Goal: Task Accomplishment & Management: Manage account settings

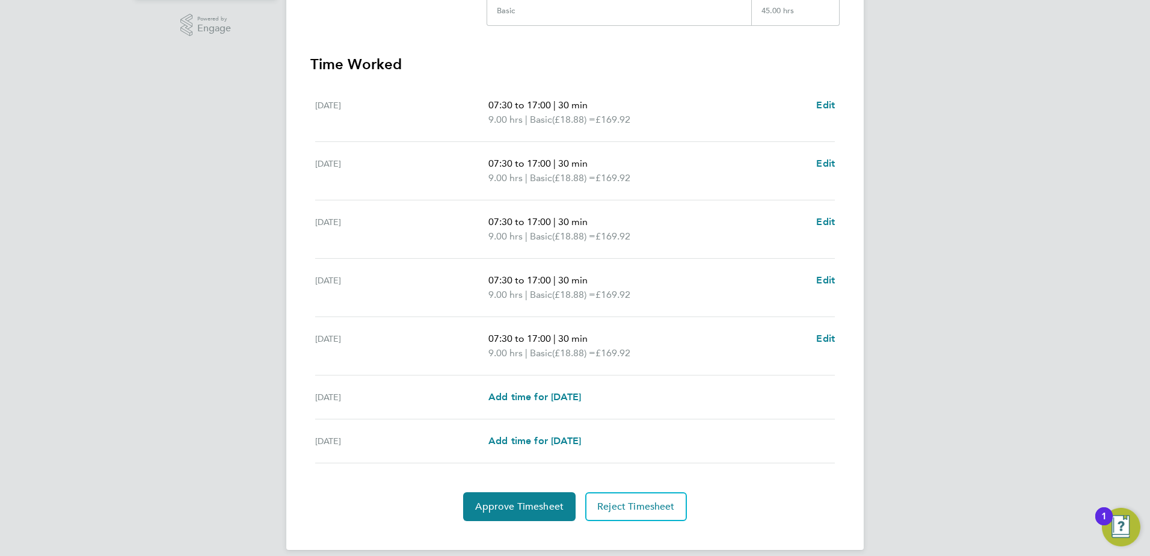
scroll to position [301, 0]
click at [524, 518] on button "Approve Timesheet" at bounding box center [519, 505] width 112 height 29
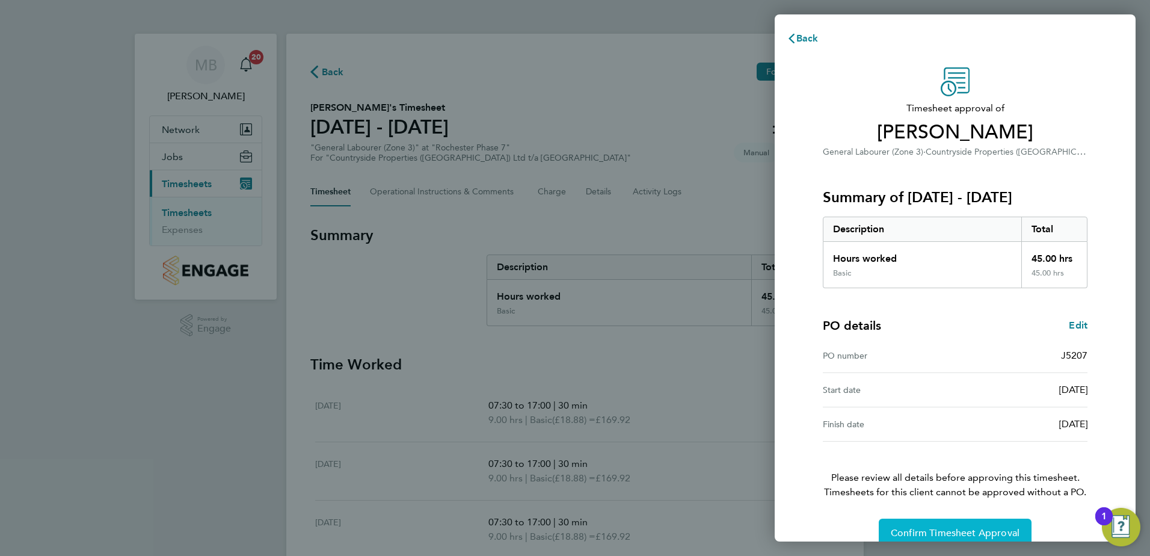
click at [939, 539] on button "Confirm Timesheet Approval" at bounding box center [955, 533] width 153 height 29
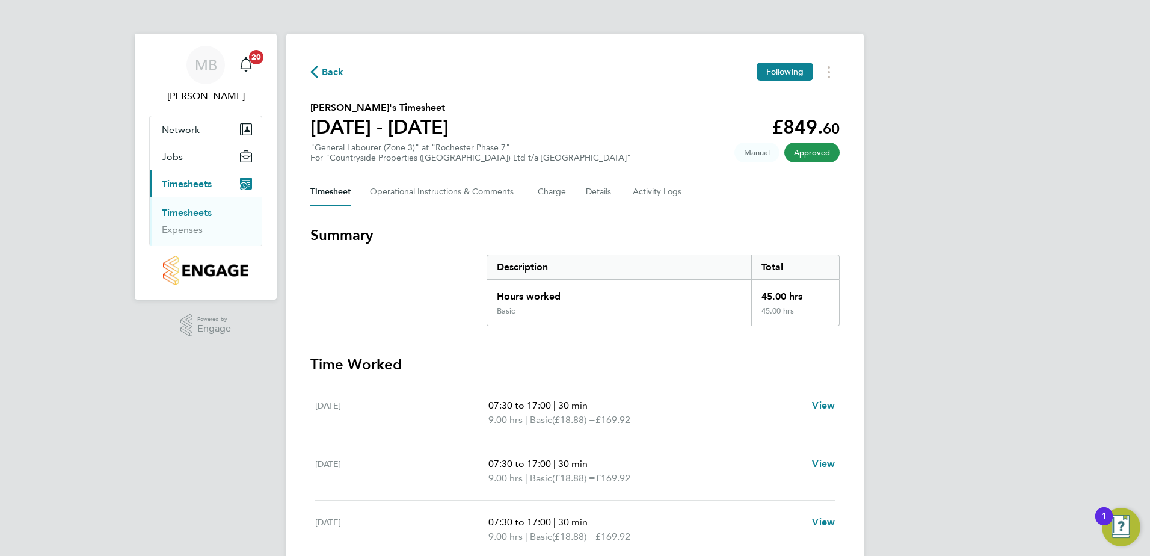
click at [348, 70] on div "Back Following" at bounding box center [574, 72] width 529 height 19
click at [313, 70] on icon "button" at bounding box center [314, 72] width 8 height 13
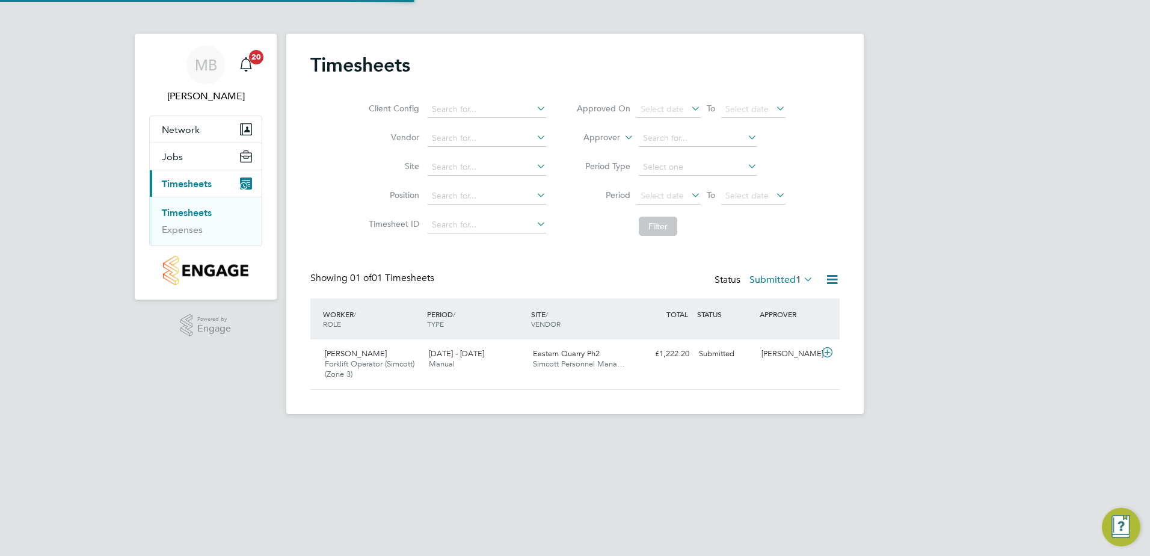
scroll to position [31, 105]
click at [831, 351] on icon at bounding box center [827, 353] width 15 height 10
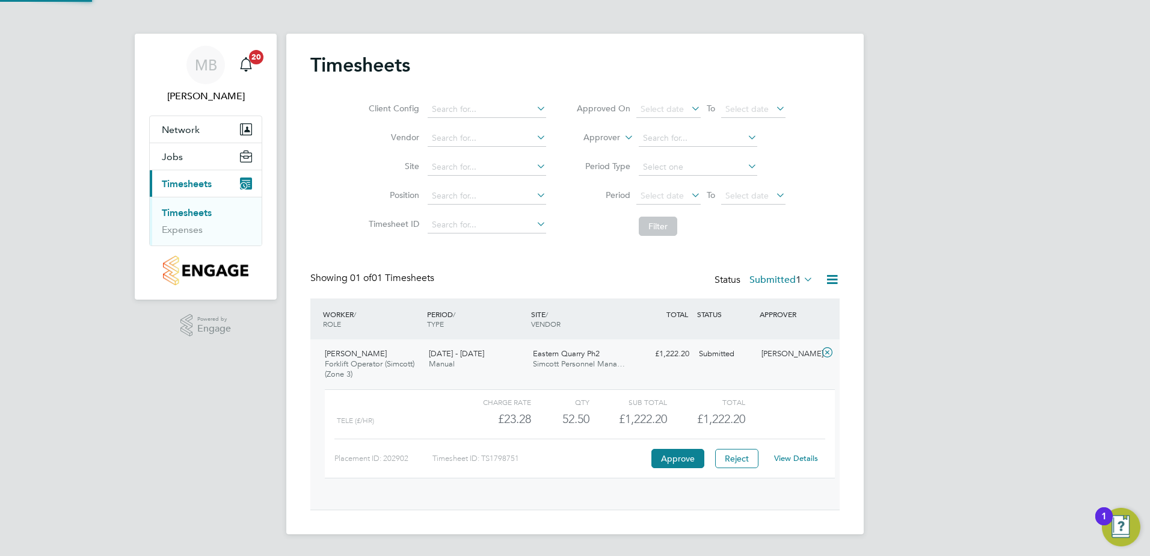
scroll to position [20, 117]
click at [695, 455] on button "Approve" at bounding box center [678, 458] width 53 height 19
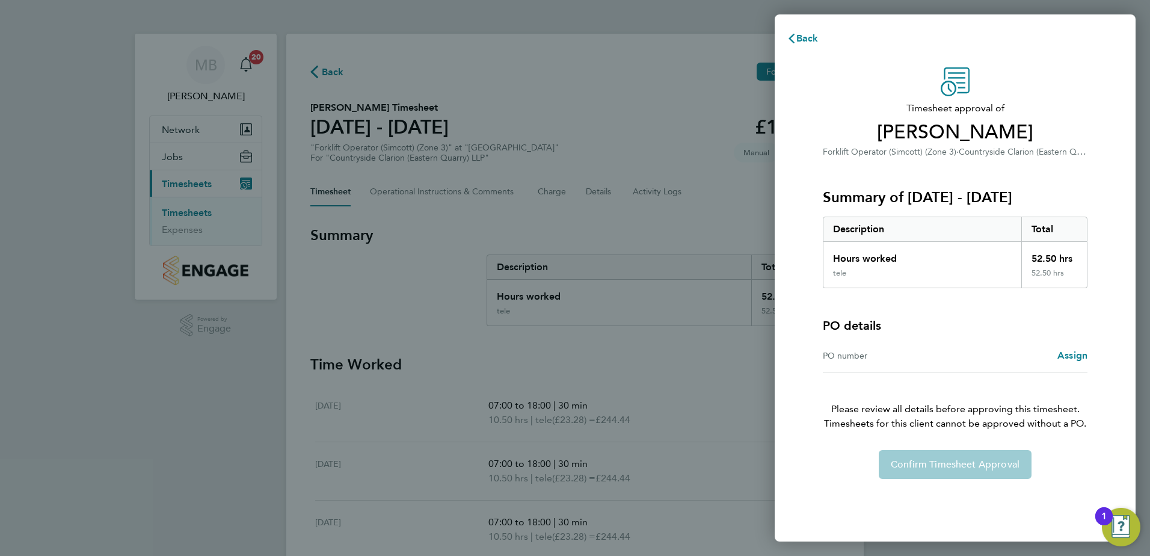
click at [921, 459] on div "Confirm Timesheet Approval" at bounding box center [956, 464] width 294 height 29
click at [885, 360] on div "PO number" at bounding box center [889, 355] width 132 height 14
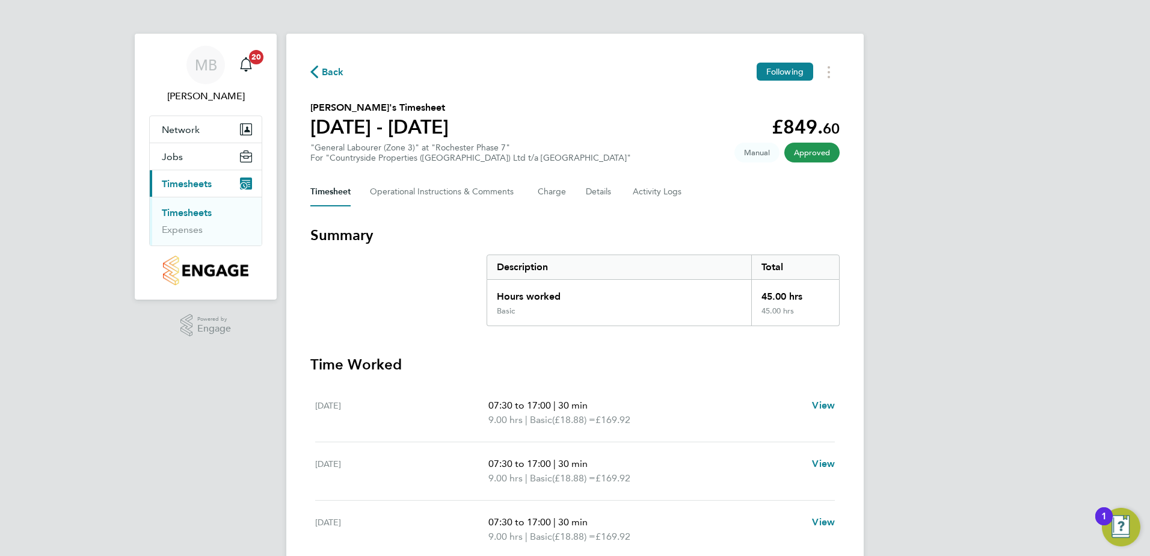
click at [324, 81] on div "Back Following [PERSON_NAME]'s Timesheet [DATE] - [DATE] £849. 60 "General Labo…" at bounding box center [575, 413] width 578 height 759
click at [322, 78] on span "Back" at bounding box center [333, 72] width 22 height 14
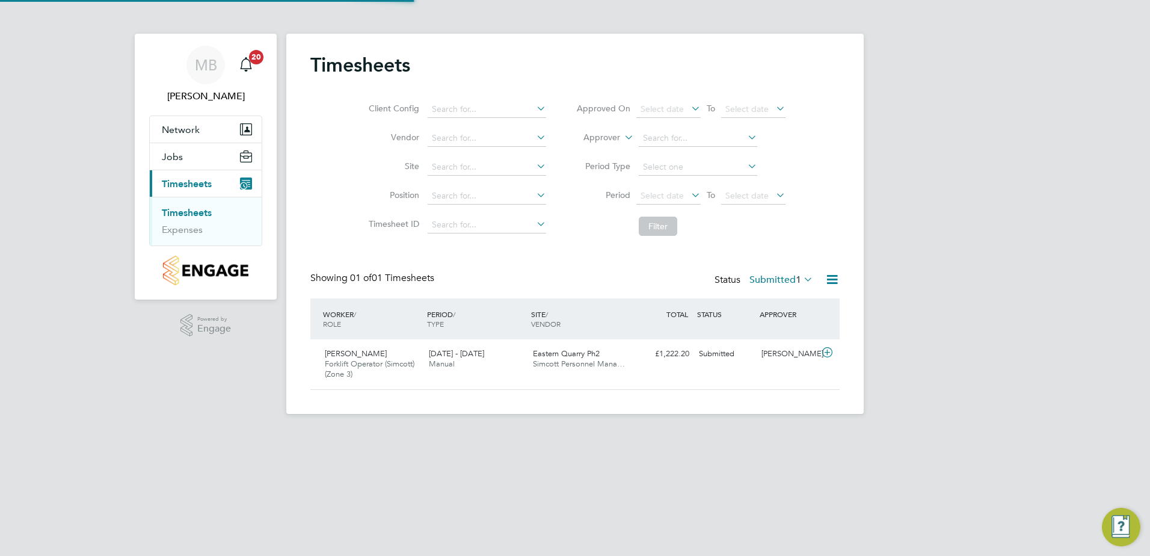
scroll to position [31, 105]
click at [176, 226] on link "Expenses" at bounding box center [182, 229] width 41 height 11
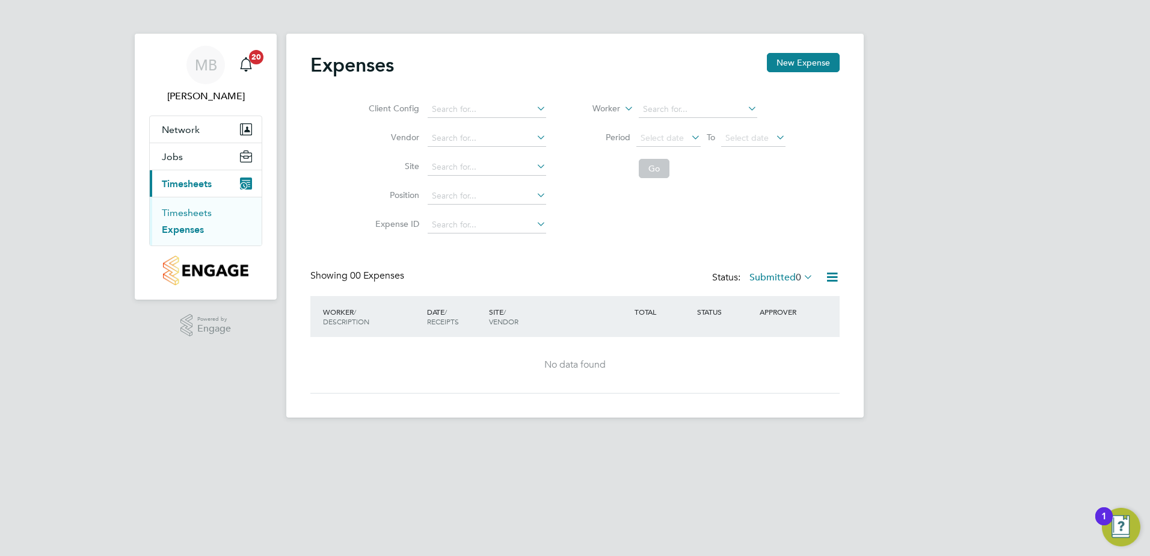
click at [184, 212] on link "Timesheets" at bounding box center [187, 212] width 50 height 11
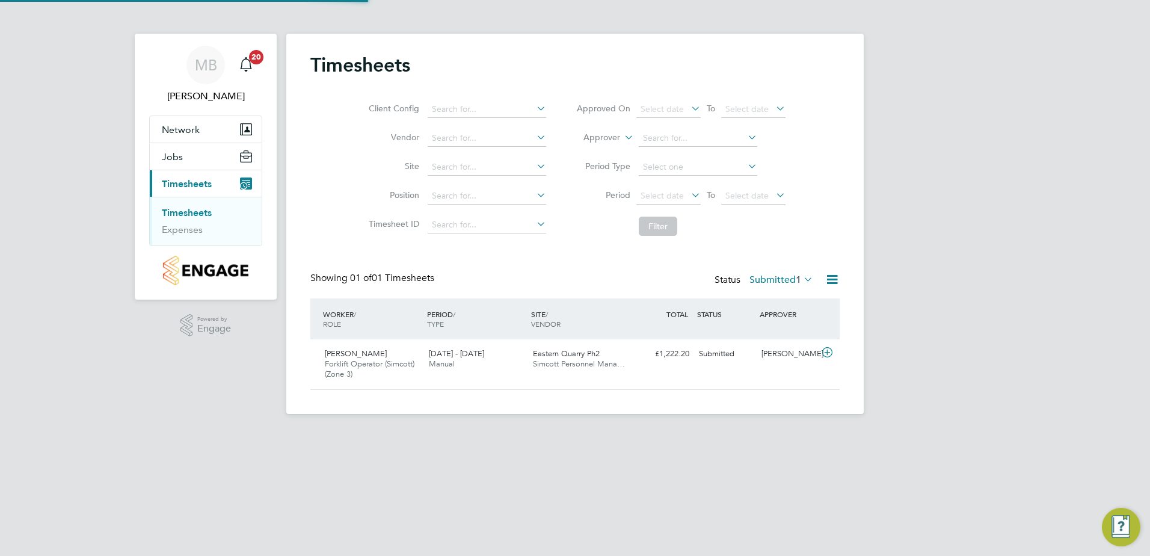
scroll to position [31, 105]
click at [239, 67] on icon "Main navigation" at bounding box center [246, 64] width 14 height 14
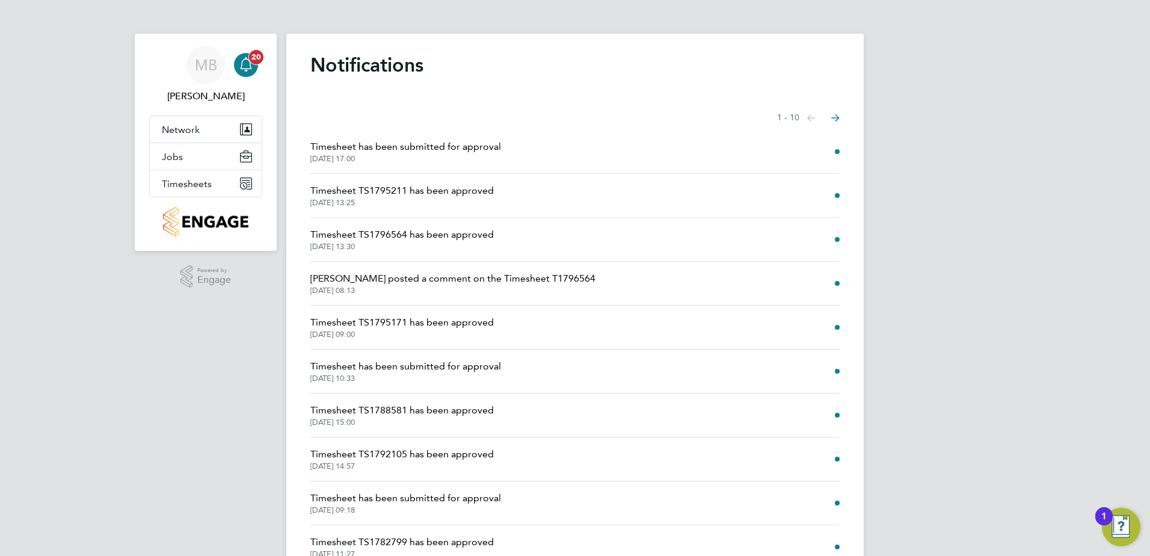
click at [248, 63] on icon "Main navigation" at bounding box center [246, 64] width 14 height 14
click at [173, 126] on span "Network" at bounding box center [181, 129] width 38 height 11
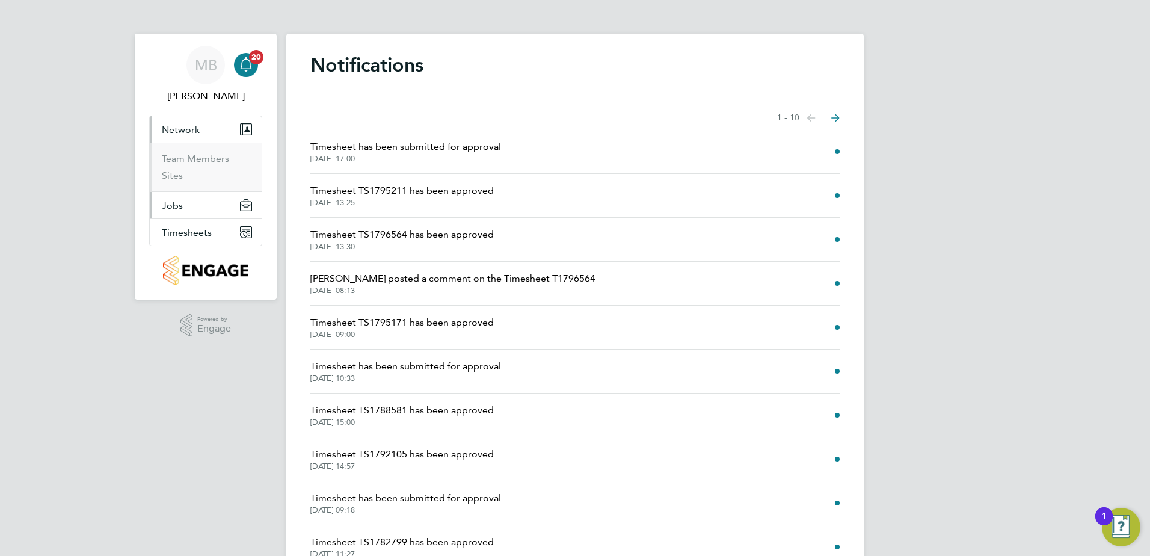
click at [177, 204] on span "Jobs" at bounding box center [172, 205] width 21 height 11
click at [182, 223] on button "Timesheets" at bounding box center [206, 232] width 112 height 26
click at [187, 211] on link "Timesheets" at bounding box center [187, 212] width 50 height 11
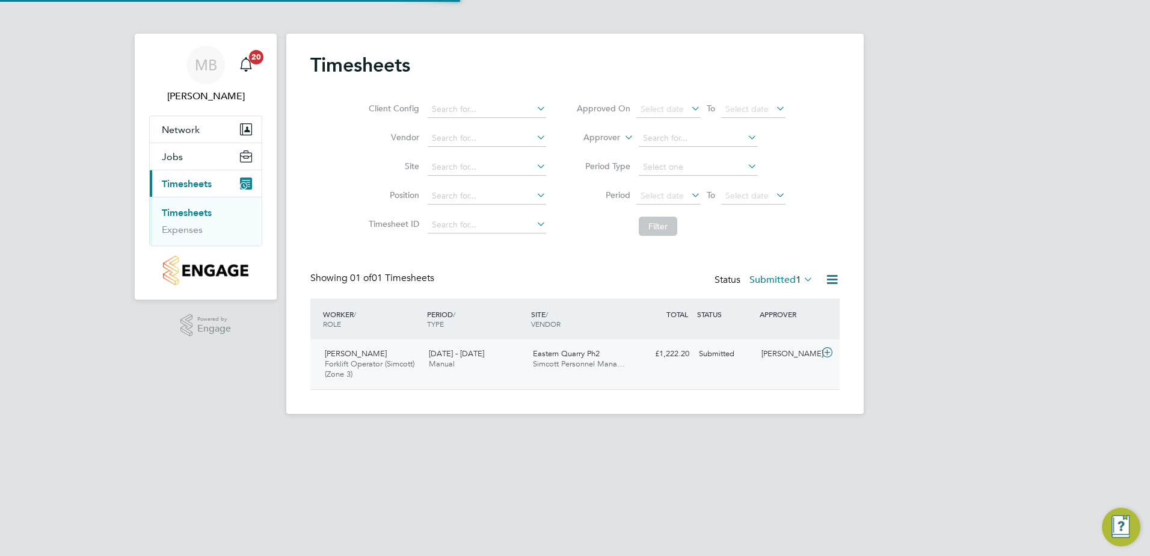
scroll to position [31, 105]
click at [829, 283] on icon at bounding box center [832, 279] width 15 height 15
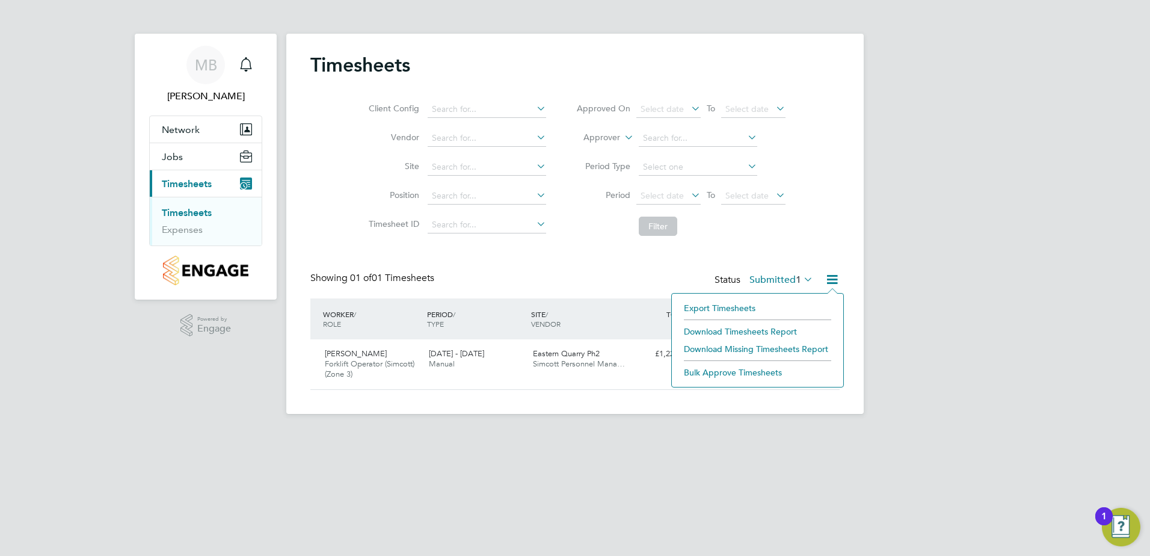
click at [453, 252] on div "Timesheets Client Config Vendor Site Position Timesheet ID Approved On Select d…" at bounding box center [574, 221] width 529 height 337
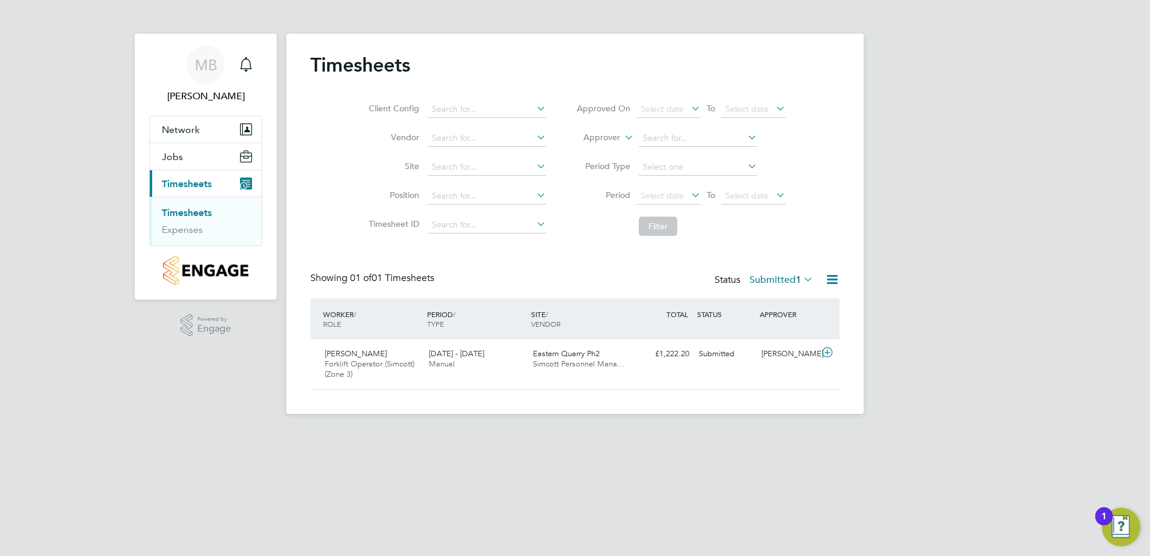
click at [453, 252] on div "Timesheets Client Config Vendor Site Position Timesheet ID Approved On Select d…" at bounding box center [574, 221] width 529 height 337
click at [712, 224] on li "Filter" at bounding box center [680, 226] width 239 height 31
click at [801, 273] on icon at bounding box center [801, 279] width 0 height 17
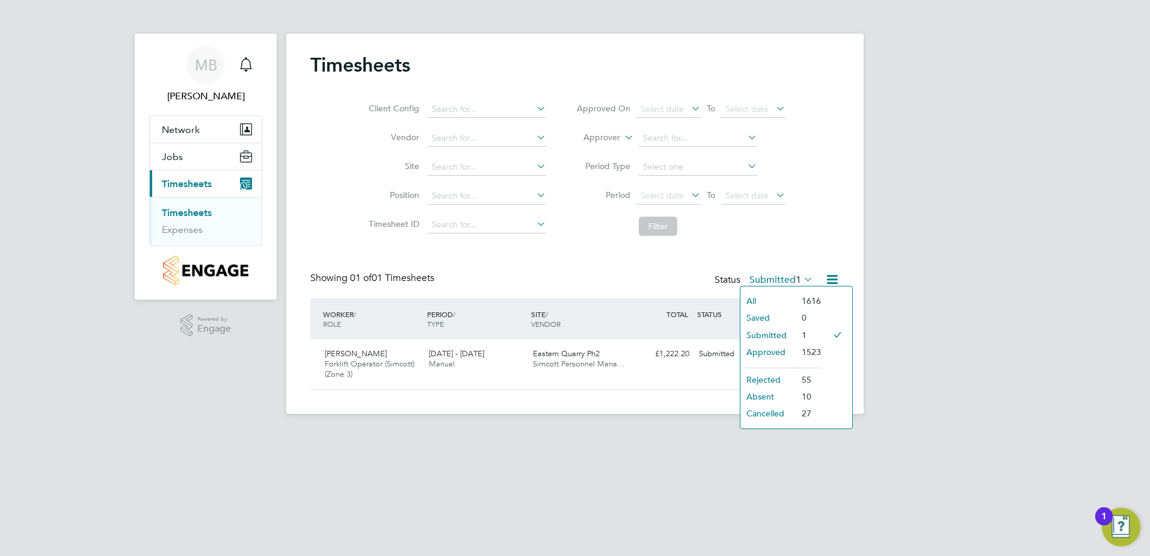
click at [798, 300] on li "1616" at bounding box center [808, 300] width 25 height 17
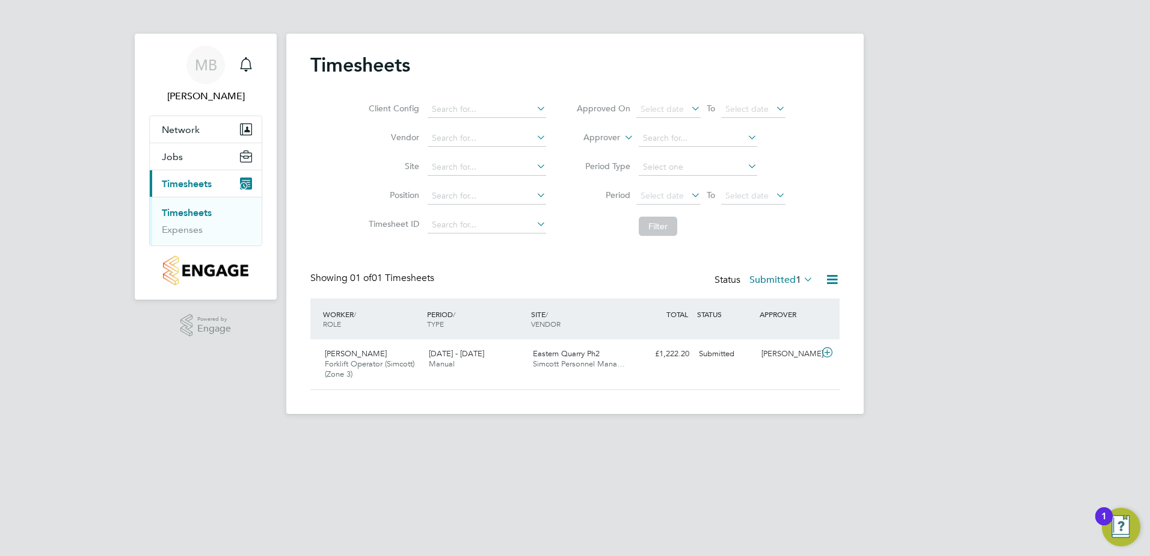
click at [789, 279] on label "Submitted 1" at bounding box center [782, 280] width 64 height 12
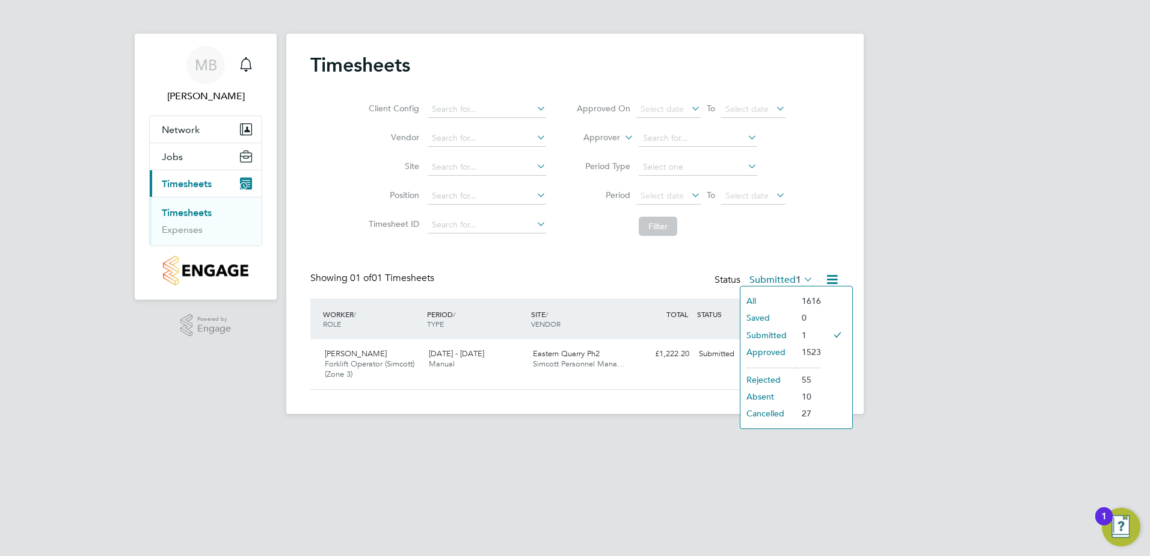
click at [782, 301] on li "All" at bounding box center [768, 300] width 55 height 17
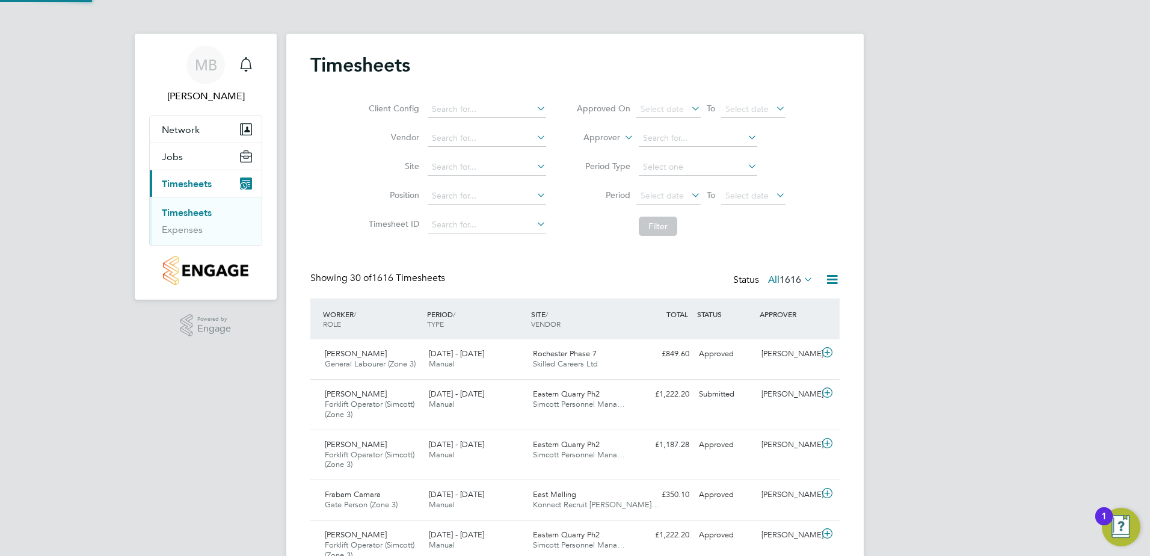
scroll to position [0, 0]
click at [801, 275] on icon at bounding box center [801, 279] width 0 height 17
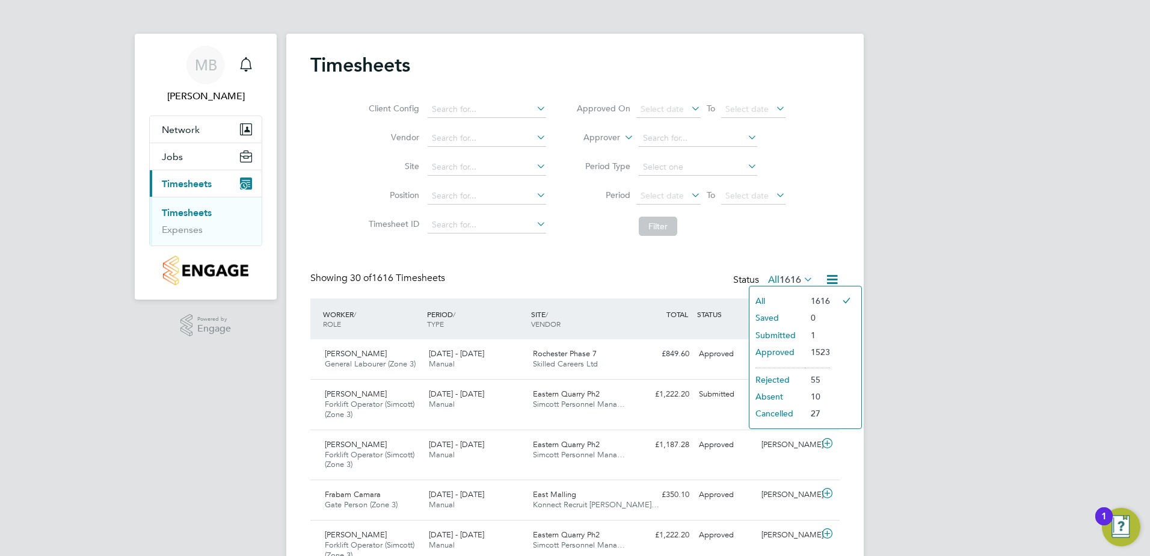
click at [769, 334] on li "Submitted" at bounding box center [777, 335] width 55 height 17
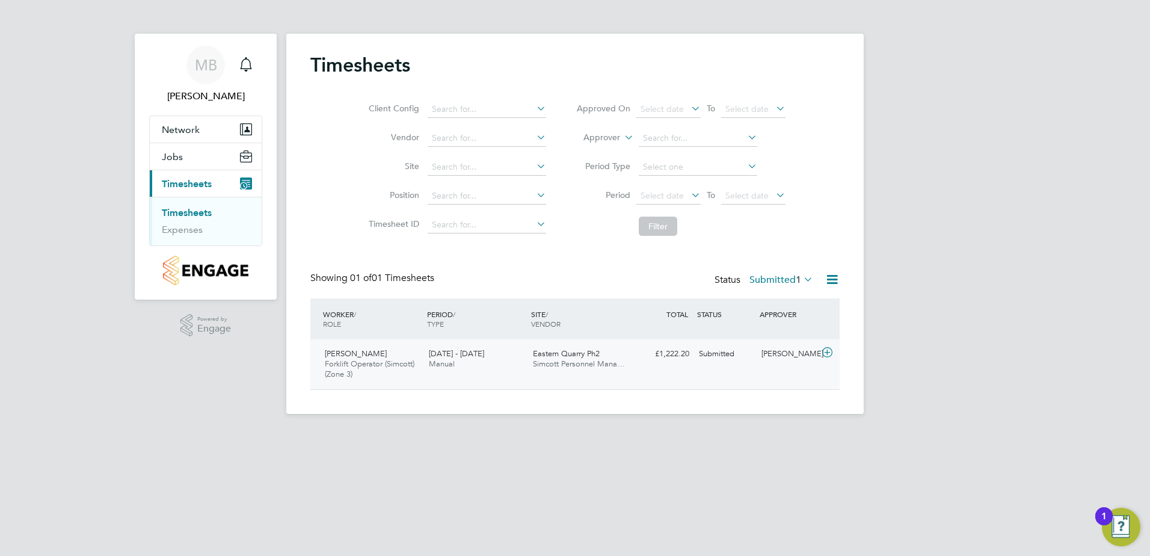
click at [667, 360] on div "£1,222.20 Submitted" at bounding box center [663, 354] width 63 height 20
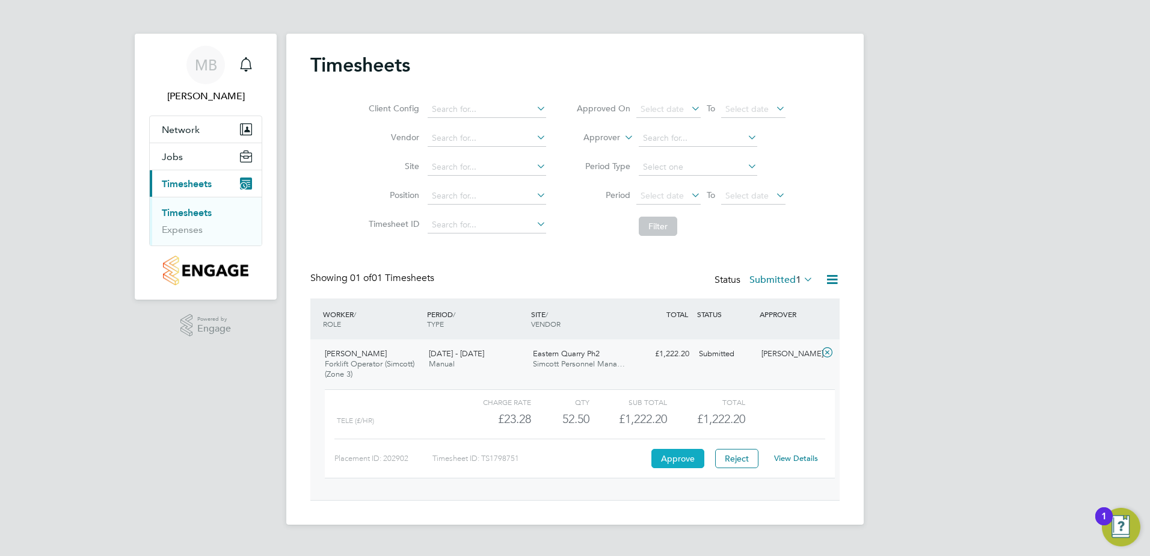
click at [659, 460] on button "Approve" at bounding box center [678, 458] width 53 height 19
click at [192, 217] on link "Timesheets" at bounding box center [187, 212] width 50 height 11
click at [177, 212] on link "Timesheets" at bounding box center [187, 212] width 50 height 11
click at [183, 226] on link "Expenses" at bounding box center [182, 229] width 41 height 11
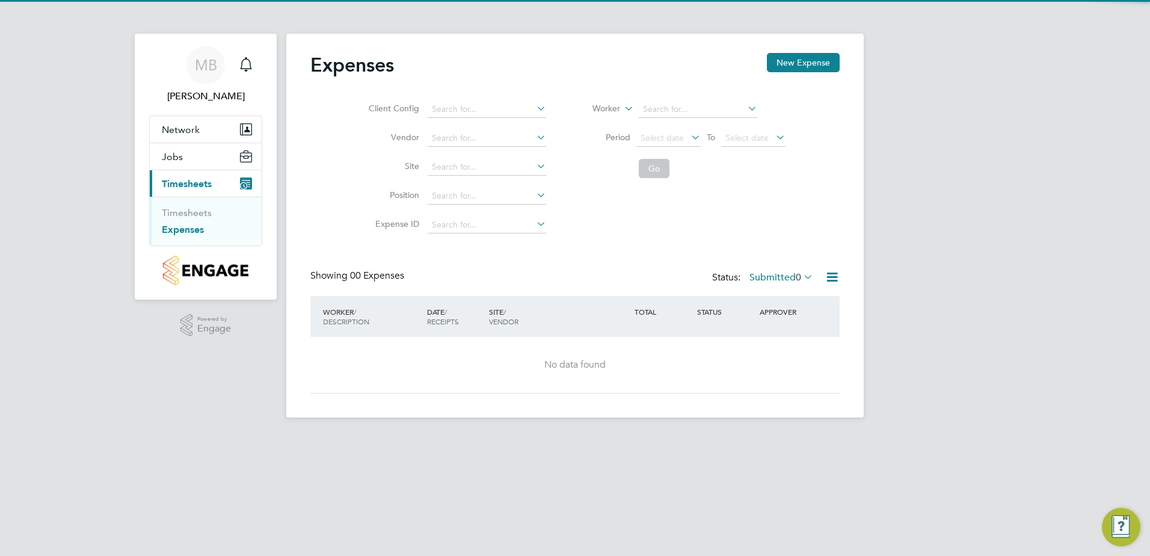
click at [183, 194] on button "Current page: Timesheets" at bounding box center [206, 183] width 112 height 26
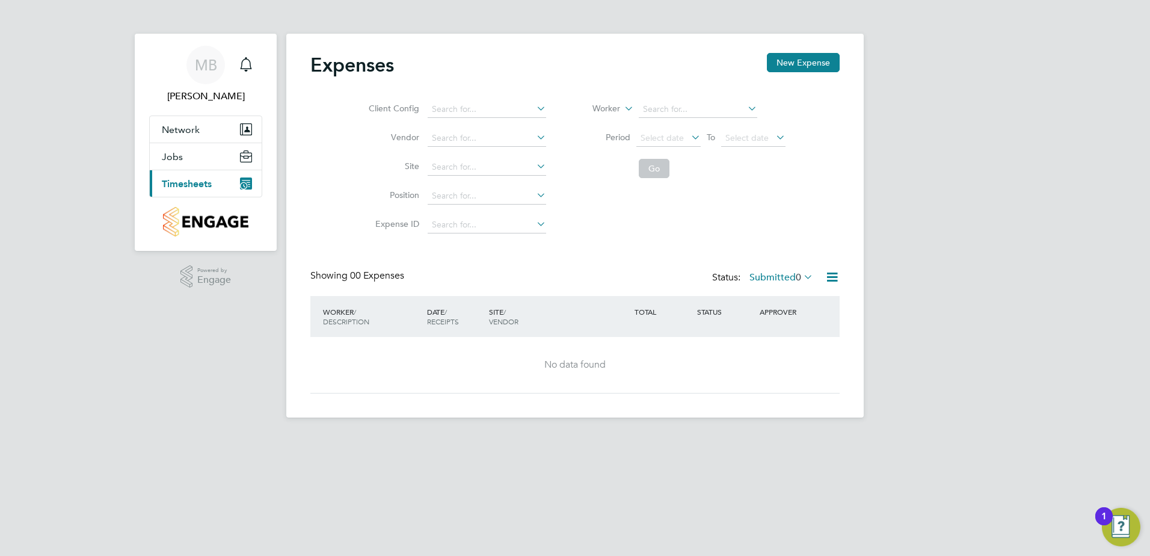
click at [183, 196] on button "Current page: Timesheets" at bounding box center [206, 183] width 112 height 26
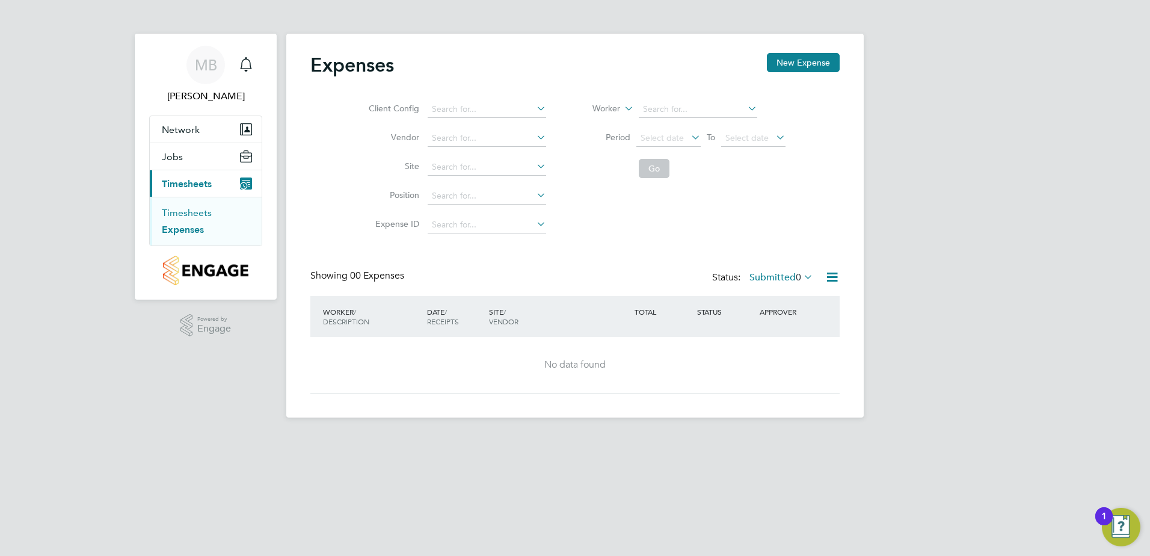
click at [188, 212] on link "Timesheets" at bounding box center [187, 212] width 50 height 11
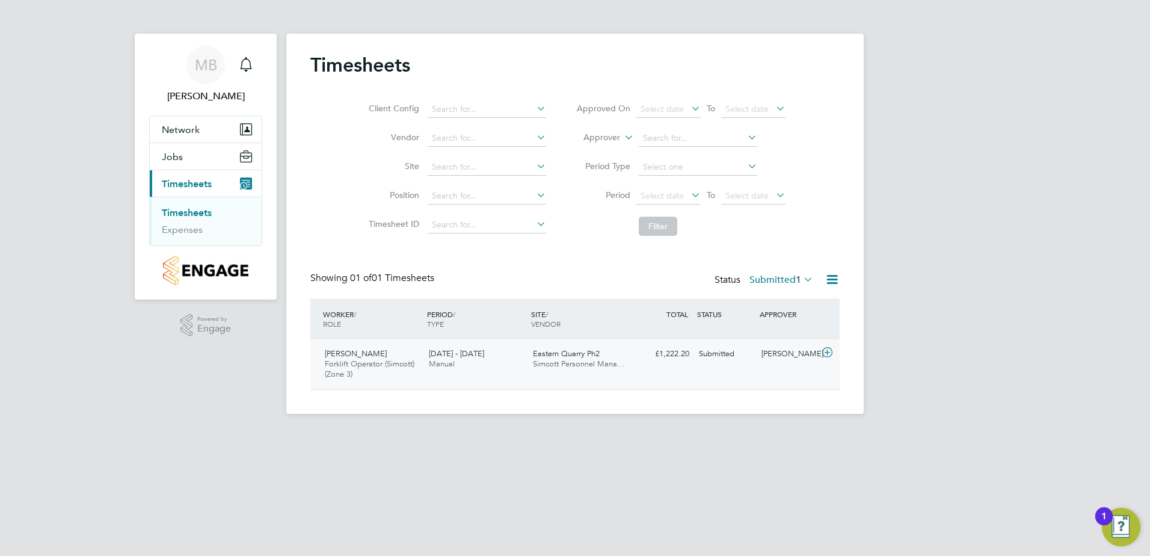
click at [489, 372] on div "4 - 10 Aug 2025 Manual" at bounding box center [476, 359] width 104 height 30
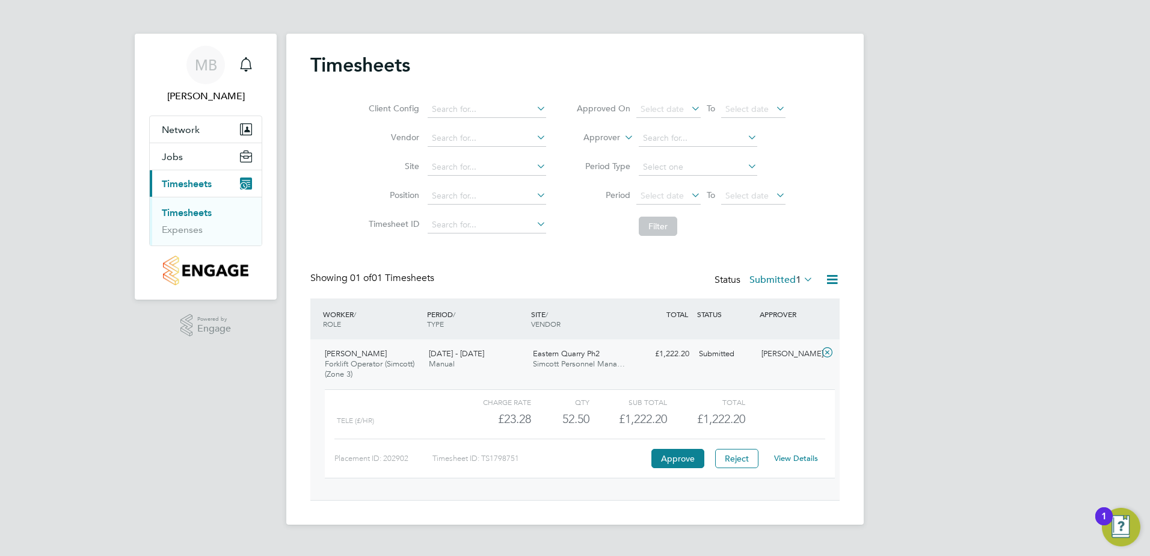
click at [485, 368] on div "4 - 10 Aug 2025 Manual" at bounding box center [476, 359] width 104 height 30
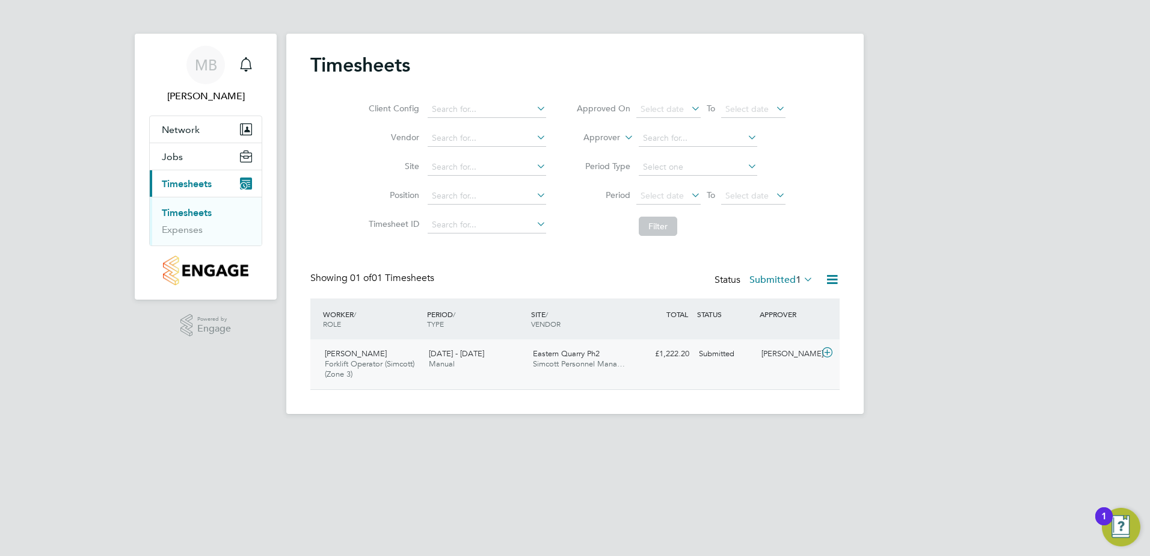
click at [695, 353] on div "Submitted" at bounding box center [725, 354] width 63 height 20
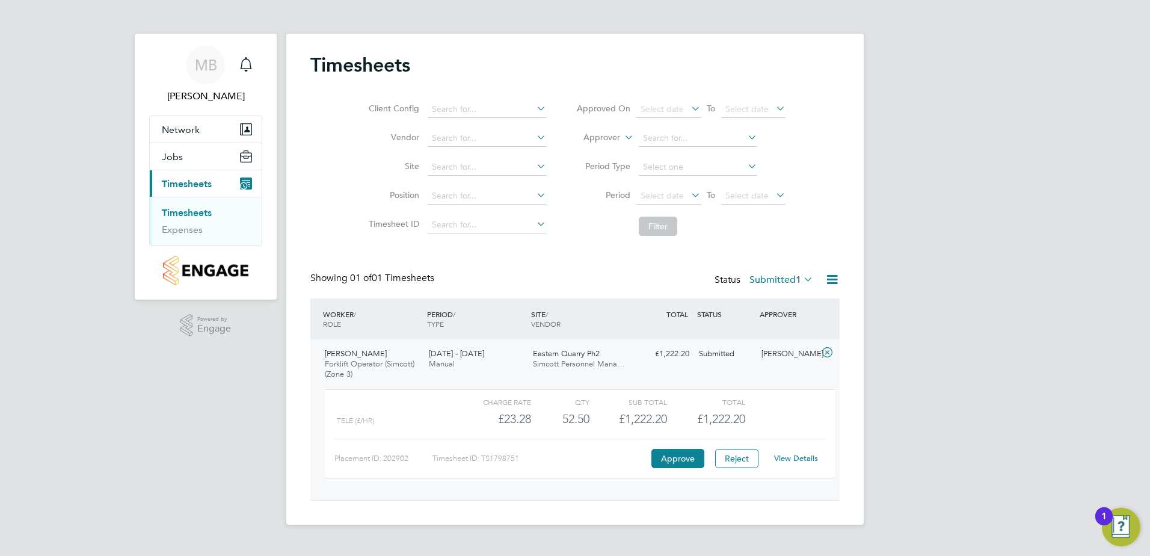
click at [804, 464] on div "View Details" at bounding box center [795, 458] width 59 height 19
click at [805, 468] on div "View Details" at bounding box center [795, 458] width 59 height 19
click at [792, 454] on link "View Details" at bounding box center [796, 458] width 44 height 10
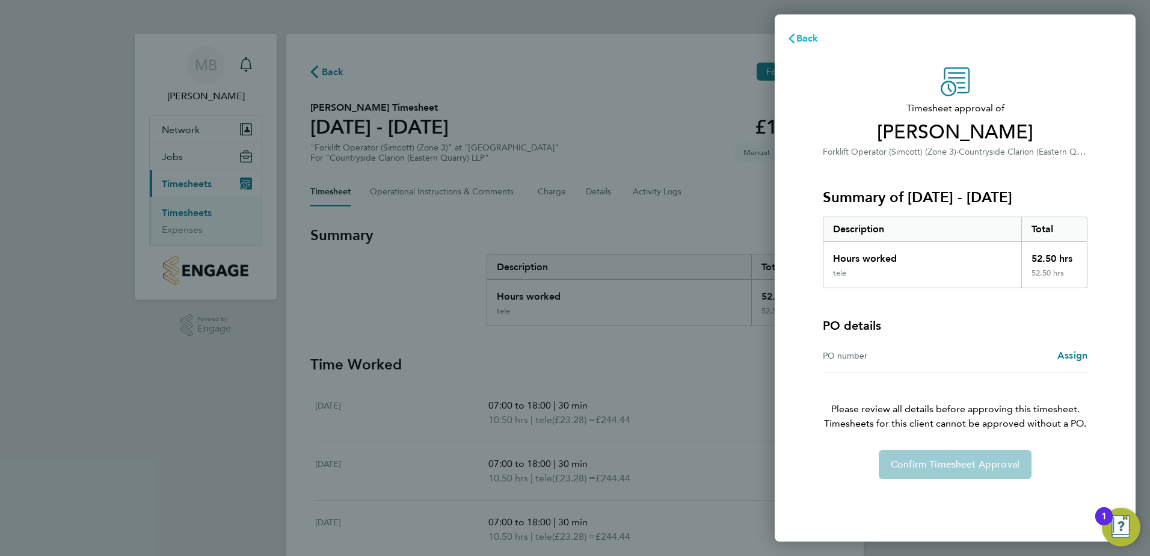
click at [809, 42] on span "Back" at bounding box center [808, 37] width 22 height 11
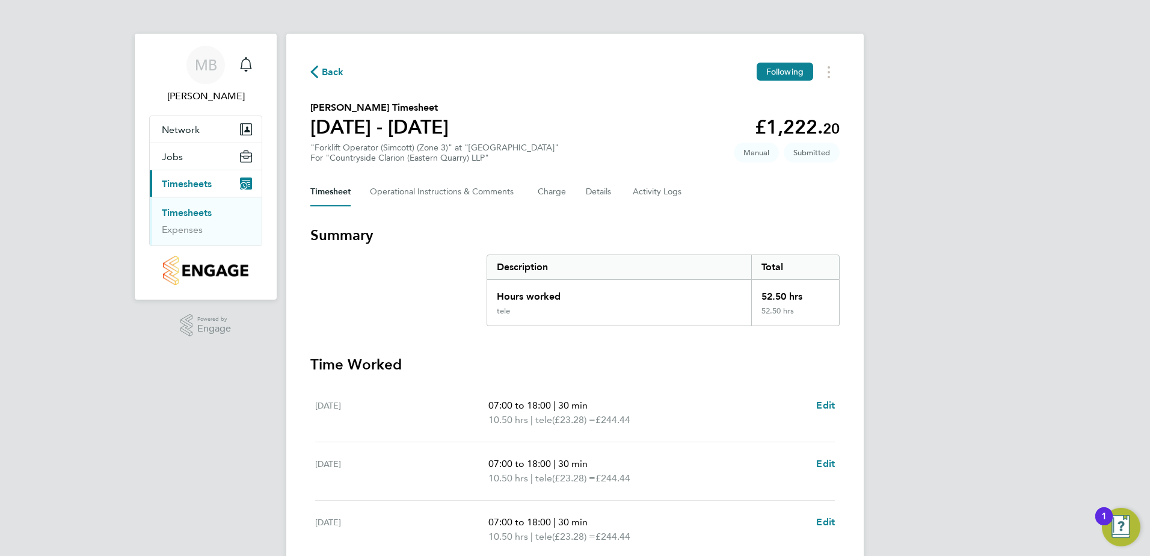
click at [326, 73] on span "Back" at bounding box center [333, 72] width 22 height 14
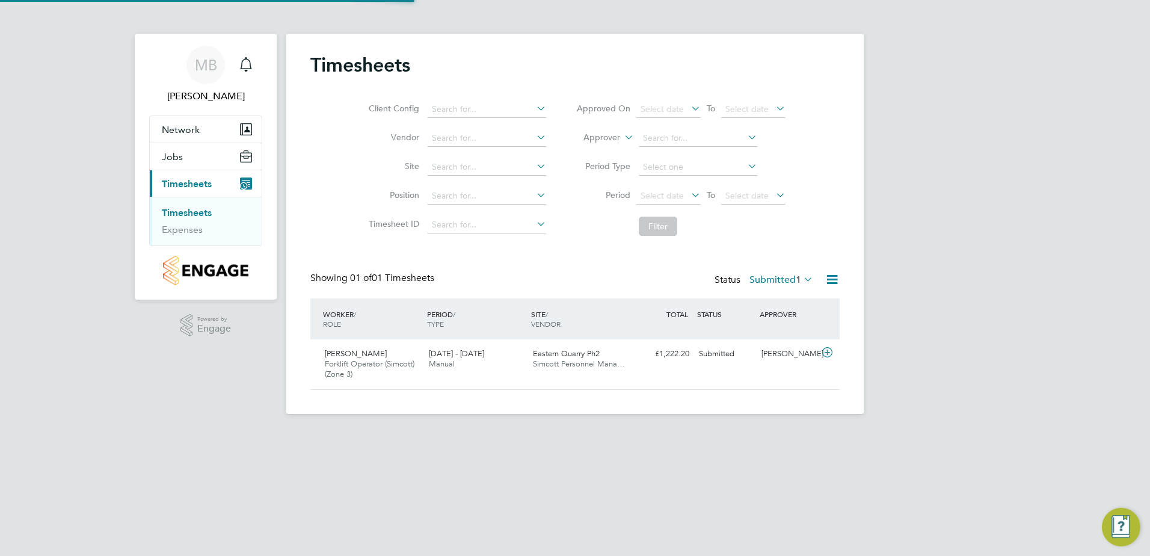
scroll to position [31, 105]
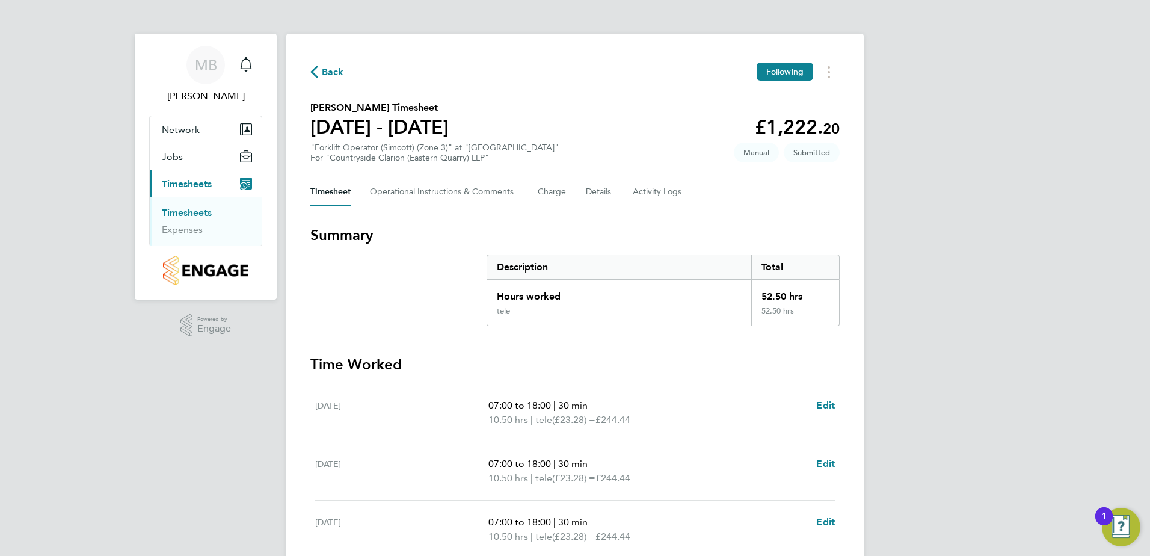
click at [318, 75] on span "Back" at bounding box center [327, 71] width 34 height 11
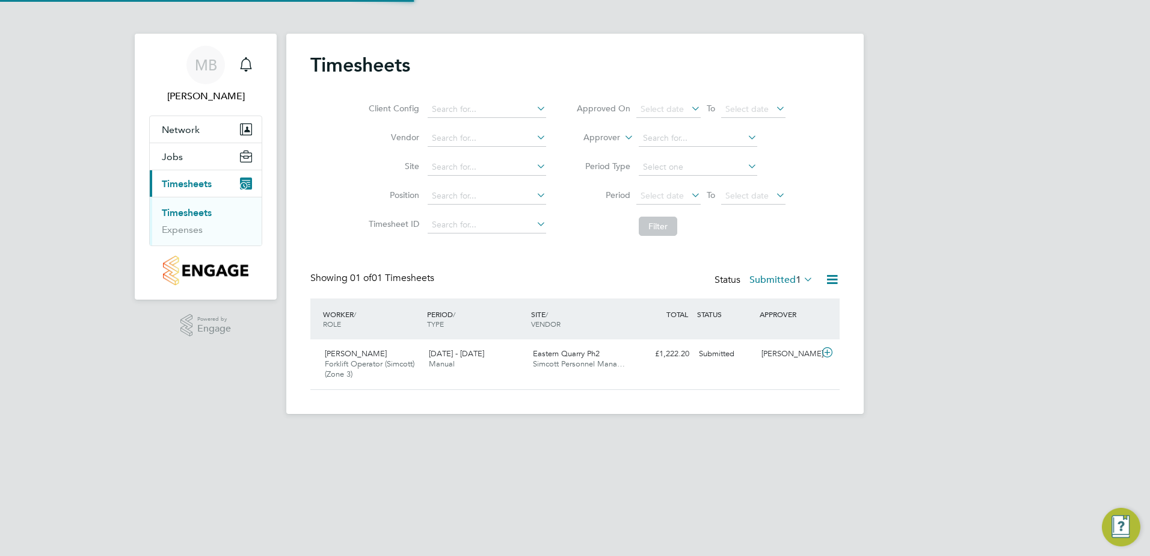
scroll to position [31, 105]
click at [591, 268] on div "Timesheets Client Config Vendor Site Position Timesheet ID Approved On Select d…" at bounding box center [574, 221] width 529 height 337
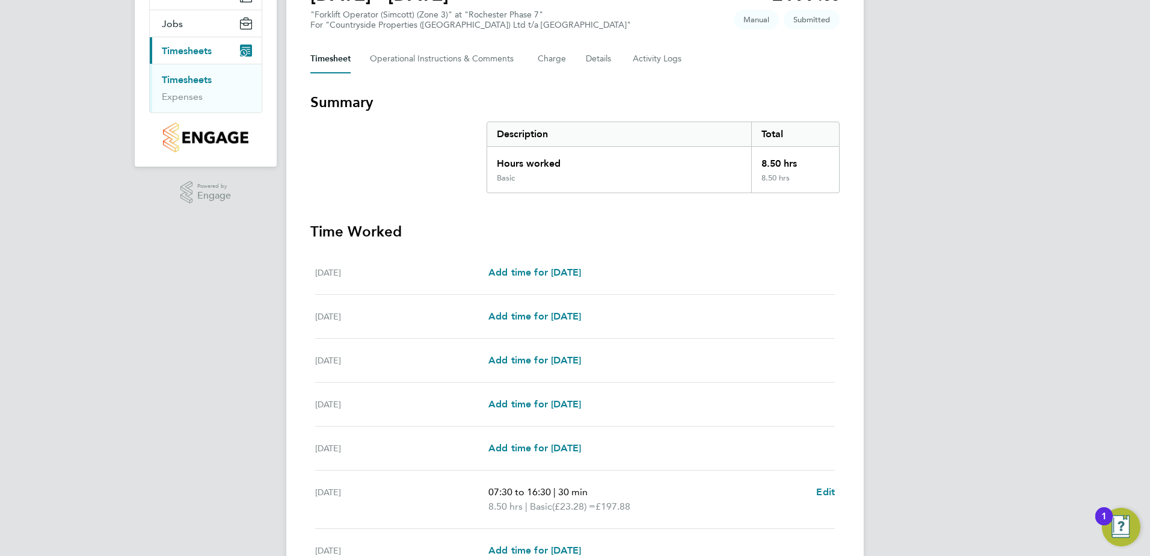
scroll to position [256, 0]
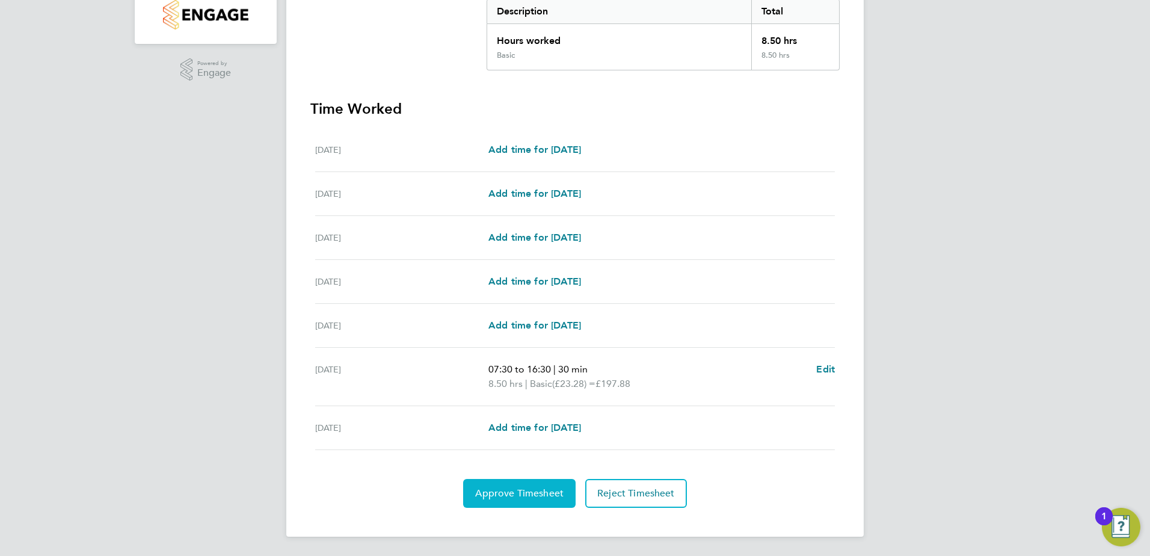
click at [528, 498] on span "Approve Timesheet" at bounding box center [519, 493] width 88 height 12
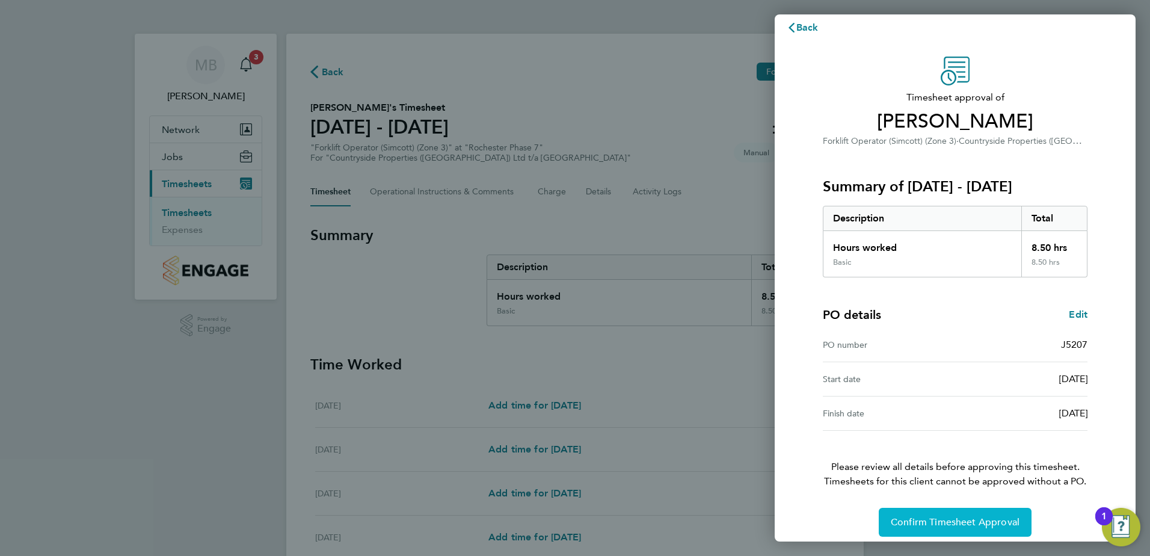
scroll to position [20, 0]
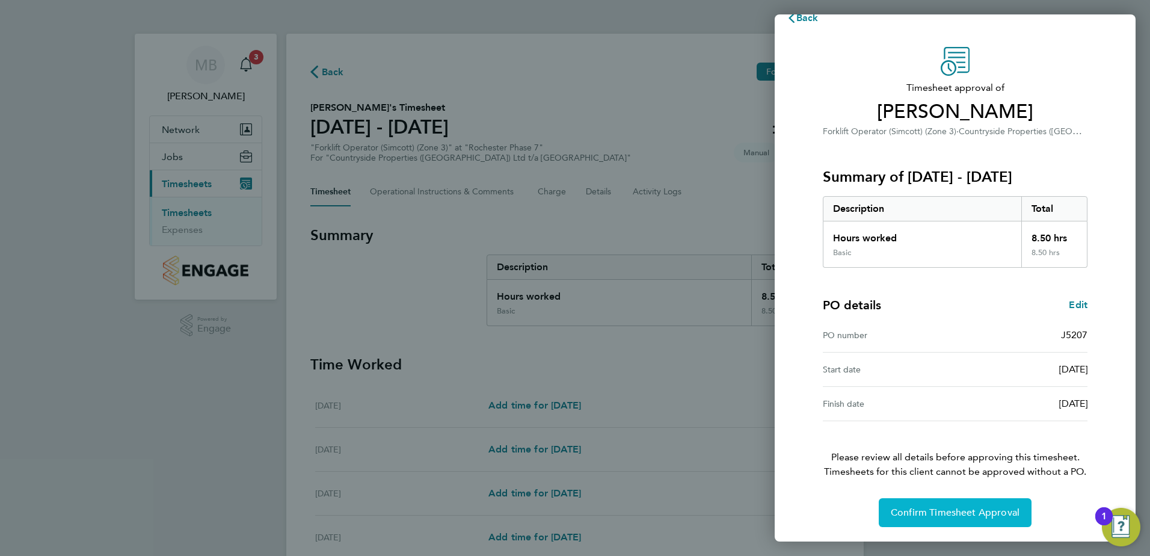
click at [948, 517] on span "Confirm Timesheet Approval" at bounding box center [955, 513] width 129 height 12
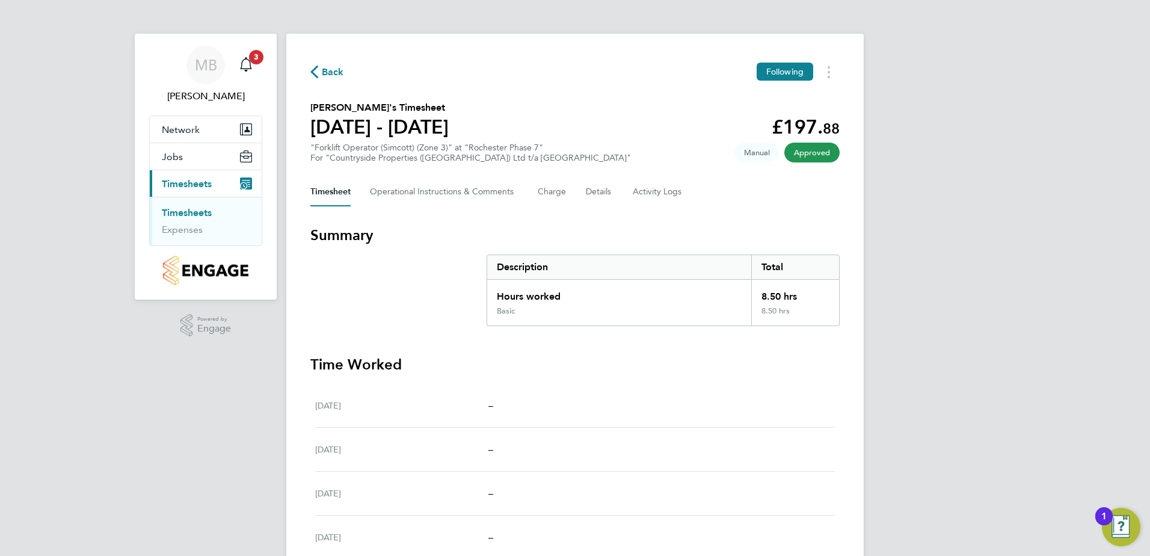
click at [331, 72] on span "Back" at bounding box center [333, 72] width 22 height 14
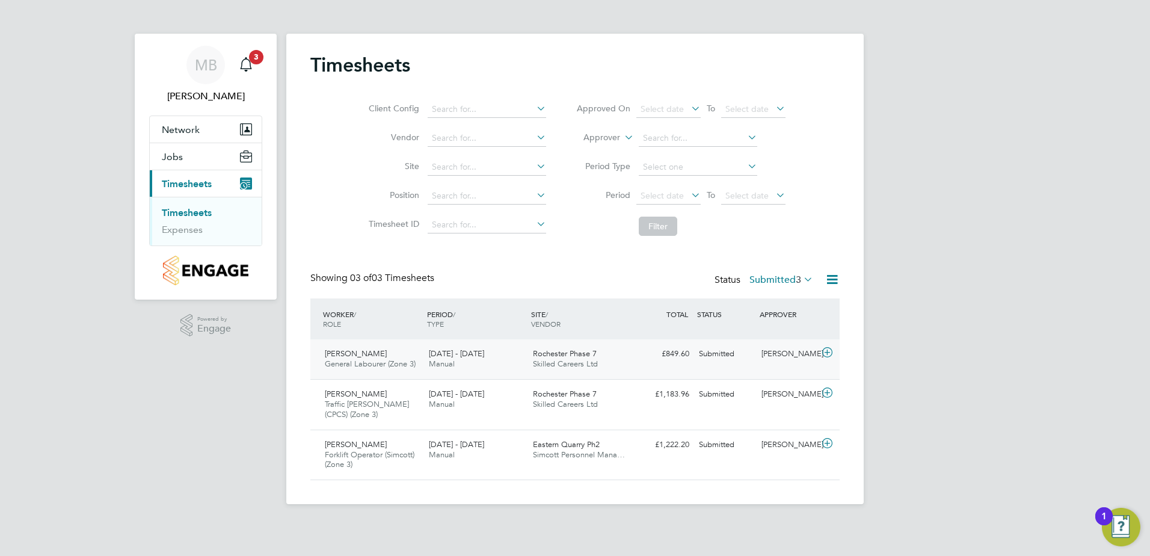
click at [837, 361] on div at bounding box center [829, 353] width 21 height 19
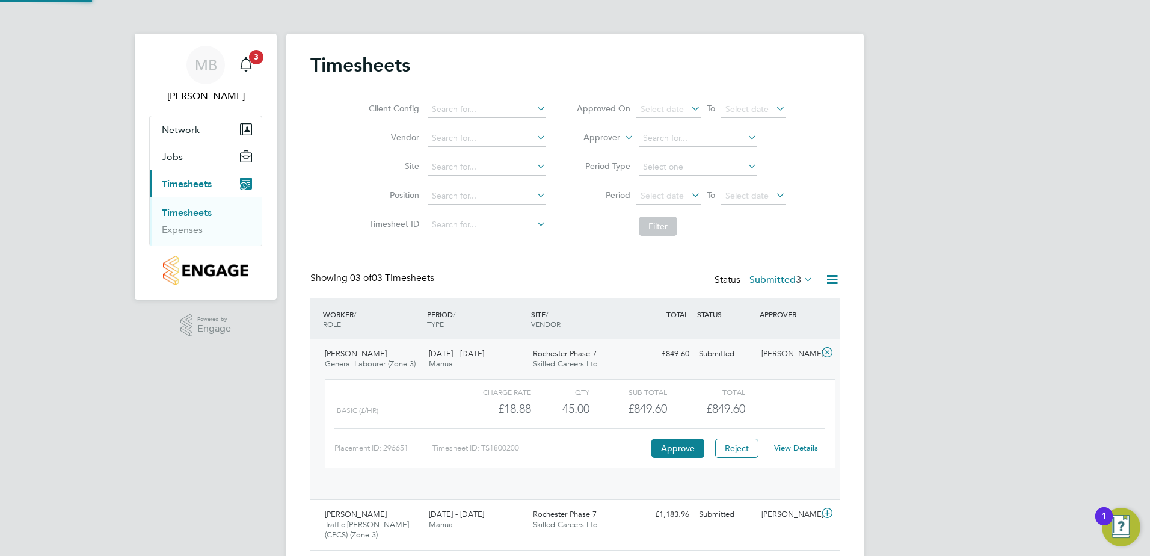
scroll to position [20, 117]
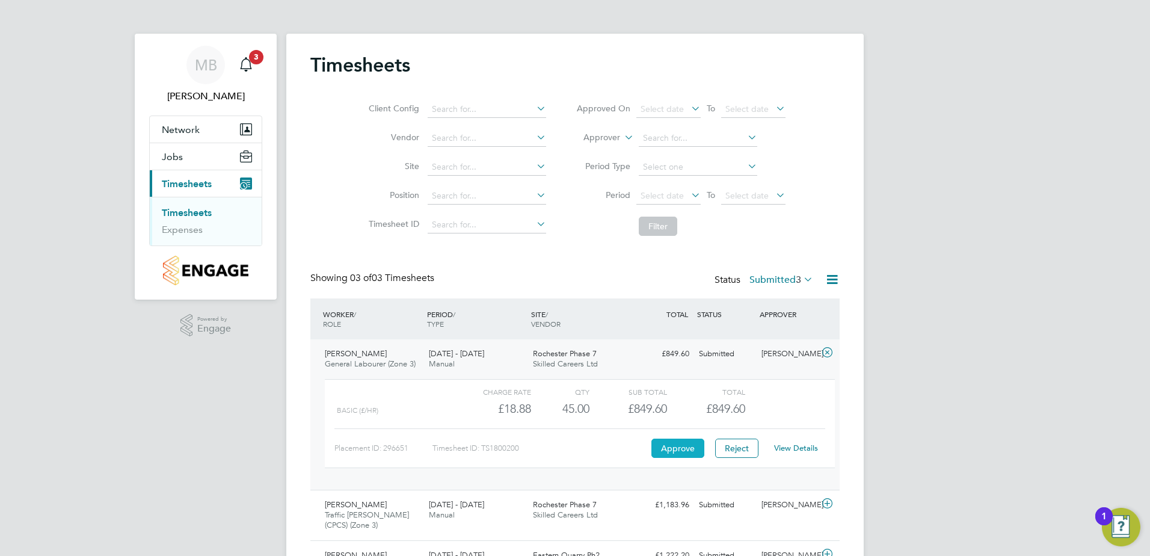
click at [674, 451] on button "Approve" at bounding box center [678, 448] width 53 height 19
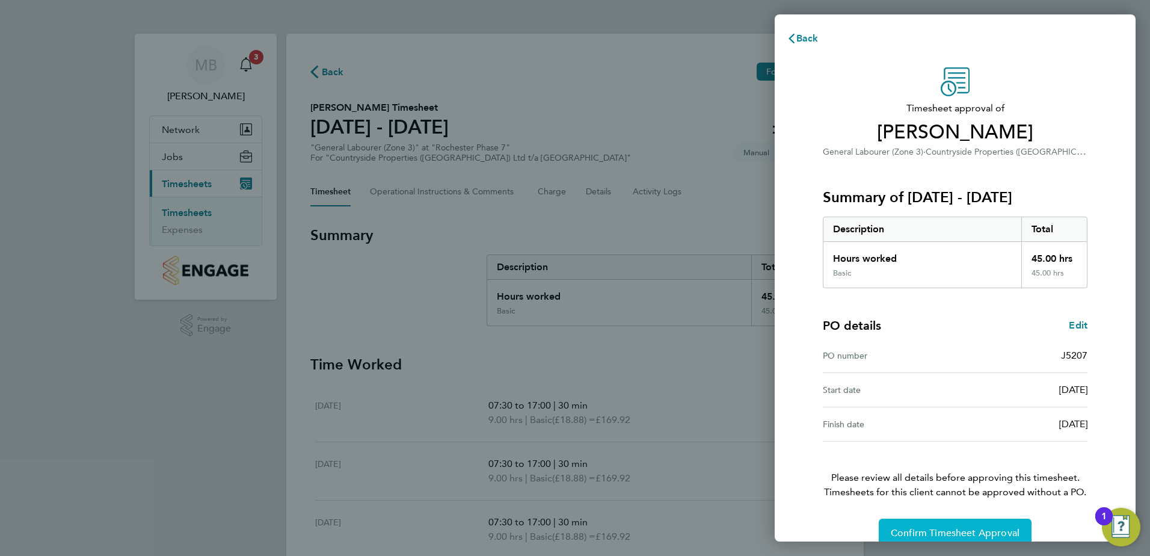
click at [950, 528] on span "Confirm Timesheet Approval" at bounding box center [955, 533] width 129 height 12
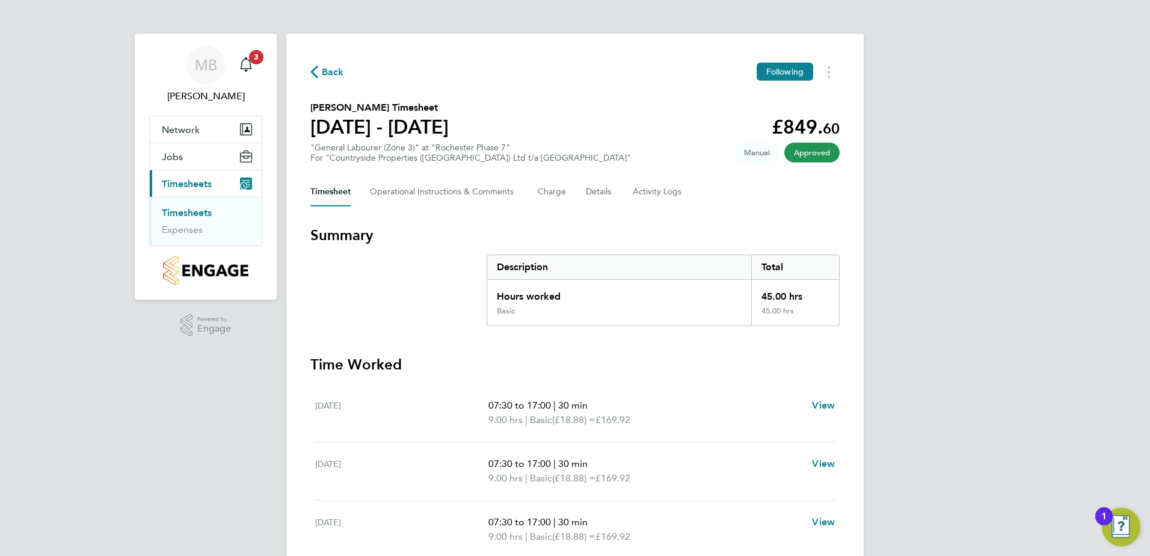
click at [348, 69] on div "Back Following" at bounding box center [574, 72] width 529 height 19
click at [328, 73] on span "Back" at bounding box center [333, 72] width 22 height 14
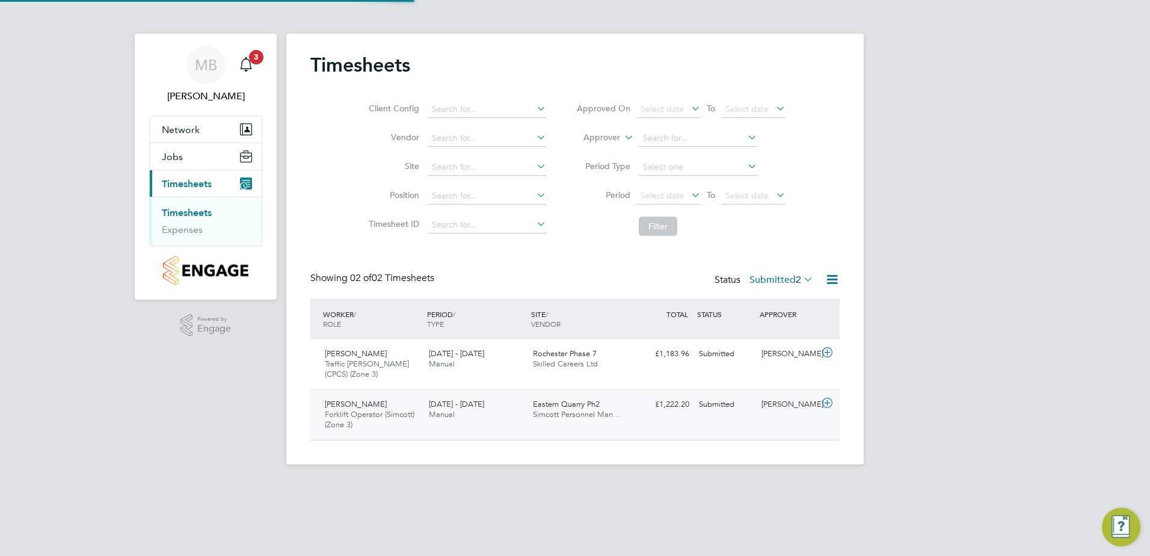
scroll to position [31, 105]
click at [830, 354] on icon at bounding box center [827, 353] width 15 height 10
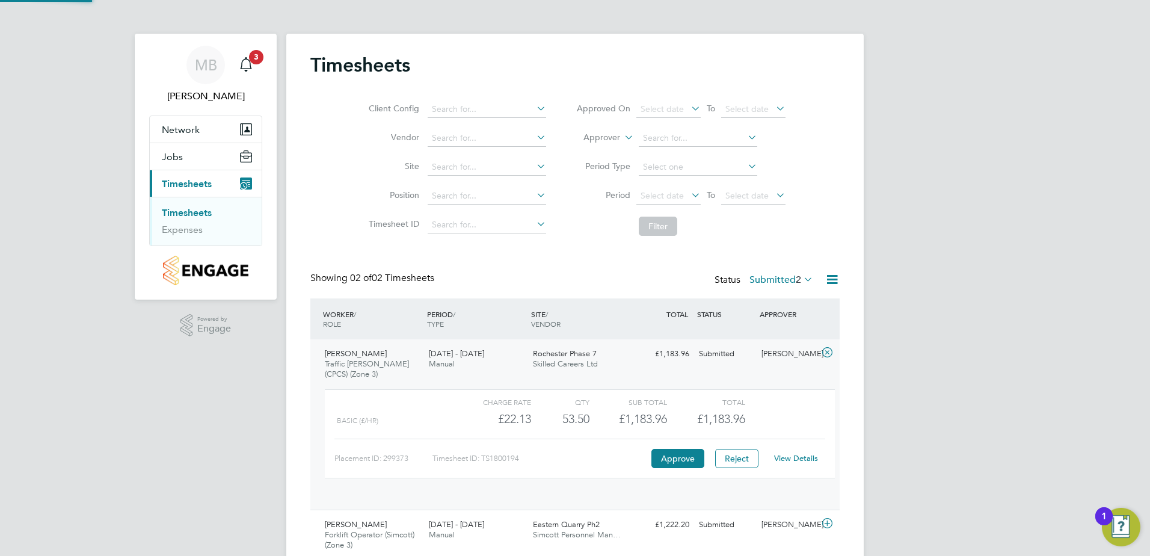
scroll to position [20, 117]
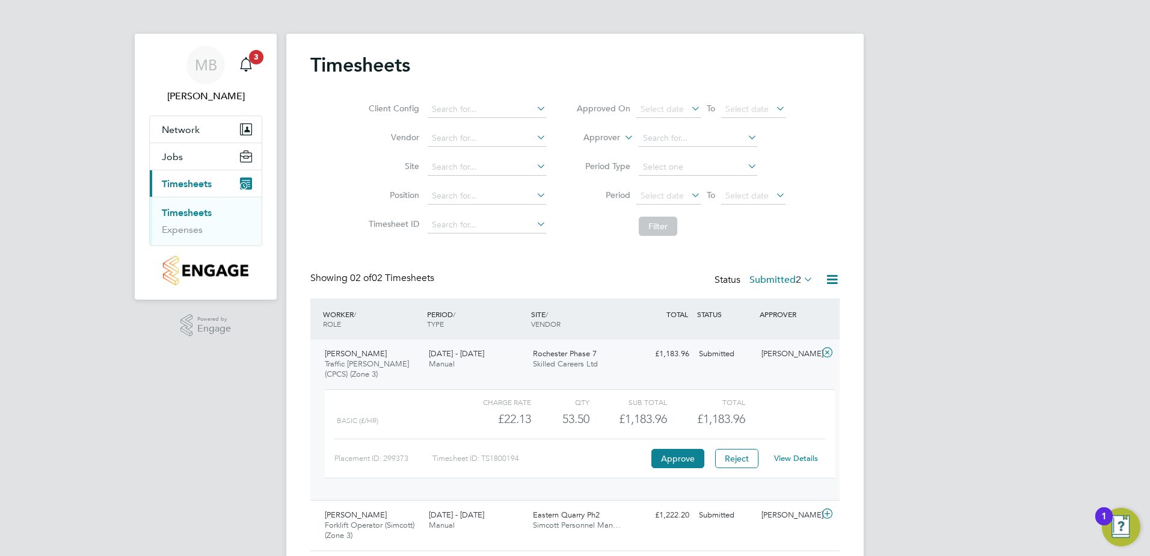
click at [789, 463] on link "View Details" at bounding box center [796, 458] width 44 height 10
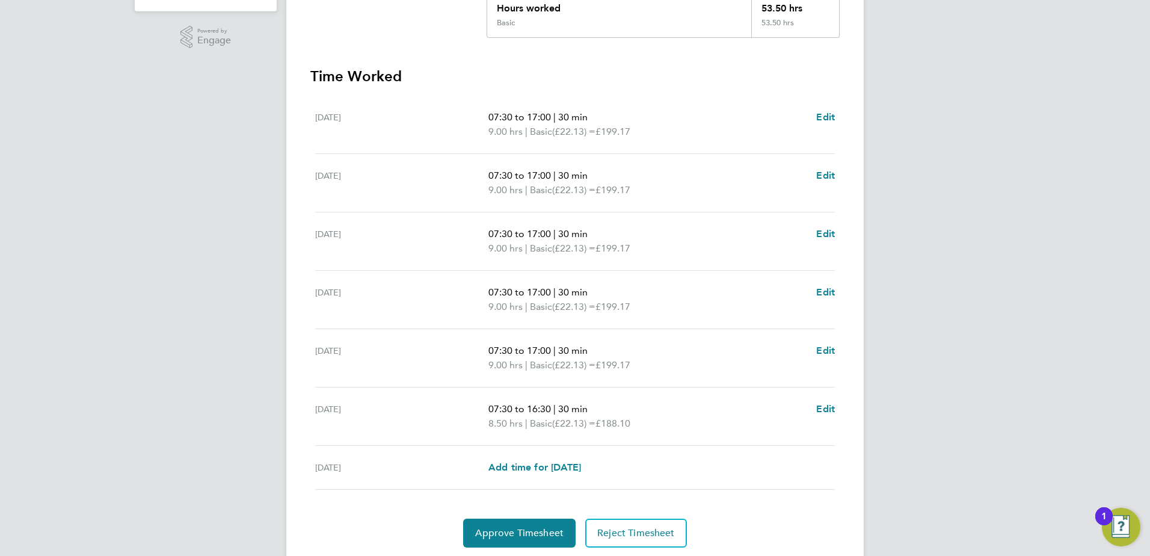
scroll to position [301, 0]
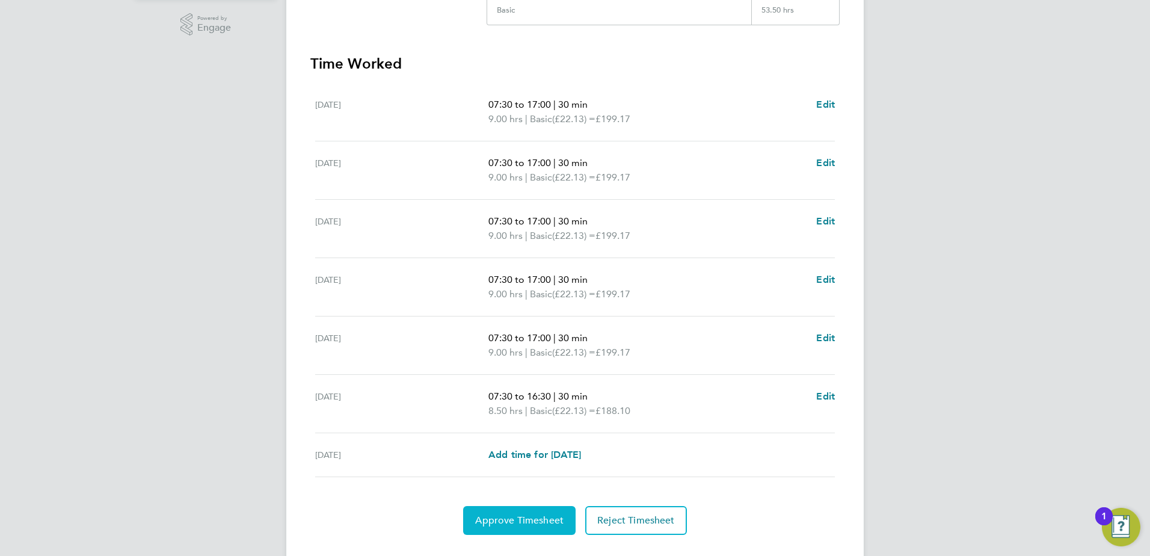
click at [532, 517] on span "Approve Timesheet" at bounding box center [519, 520] width 88 height 12
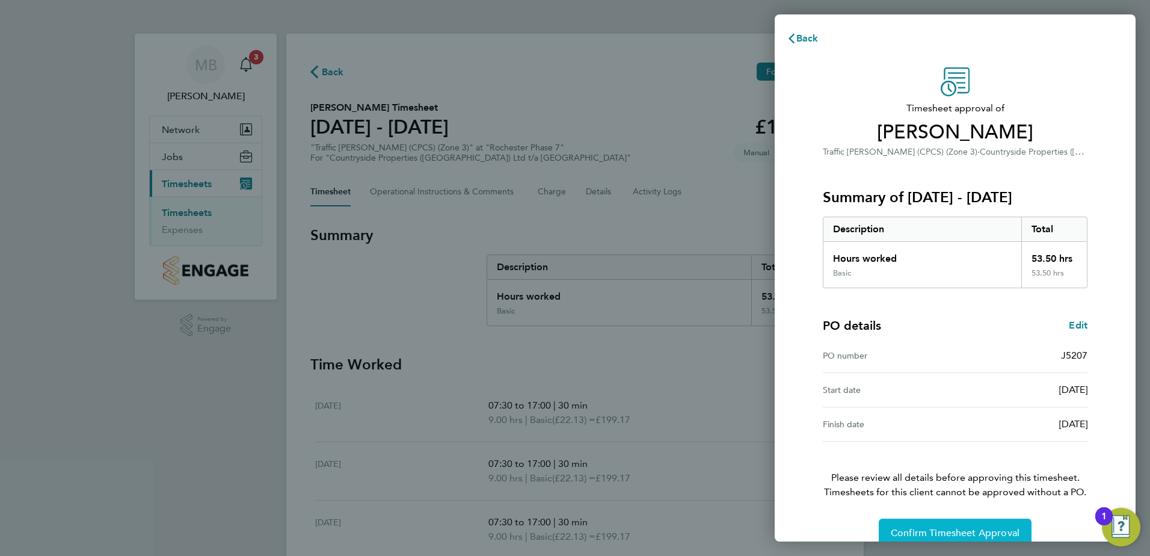
click at [974, 528] on span "Confirm Timesheet Approval" at bounding box center [955, 533] width 129 height 12
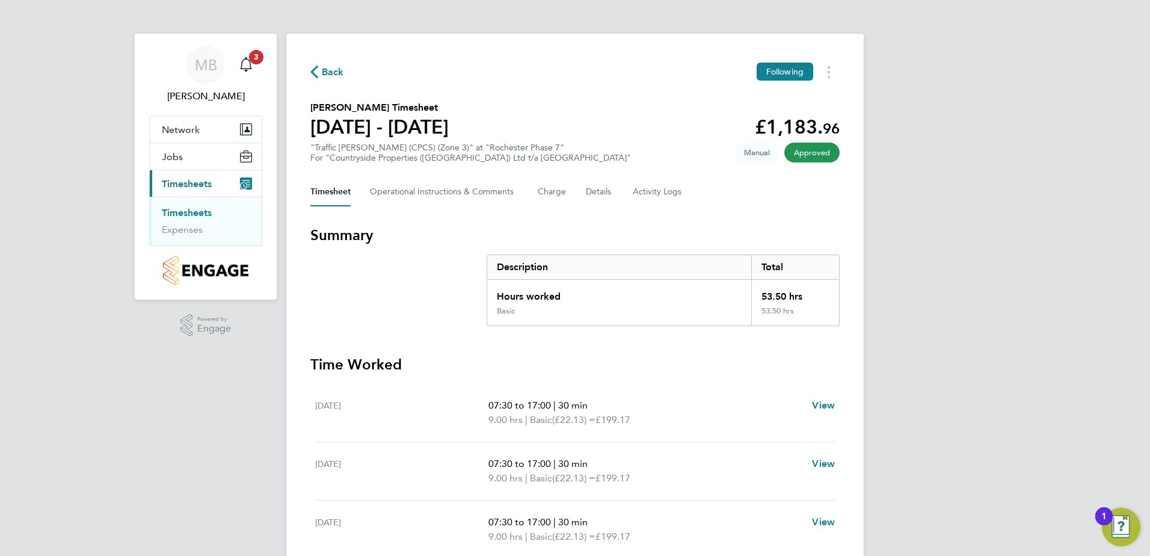
click at [340, 75] on span "Back" at bounding box center [333, 72] width 22 height 14
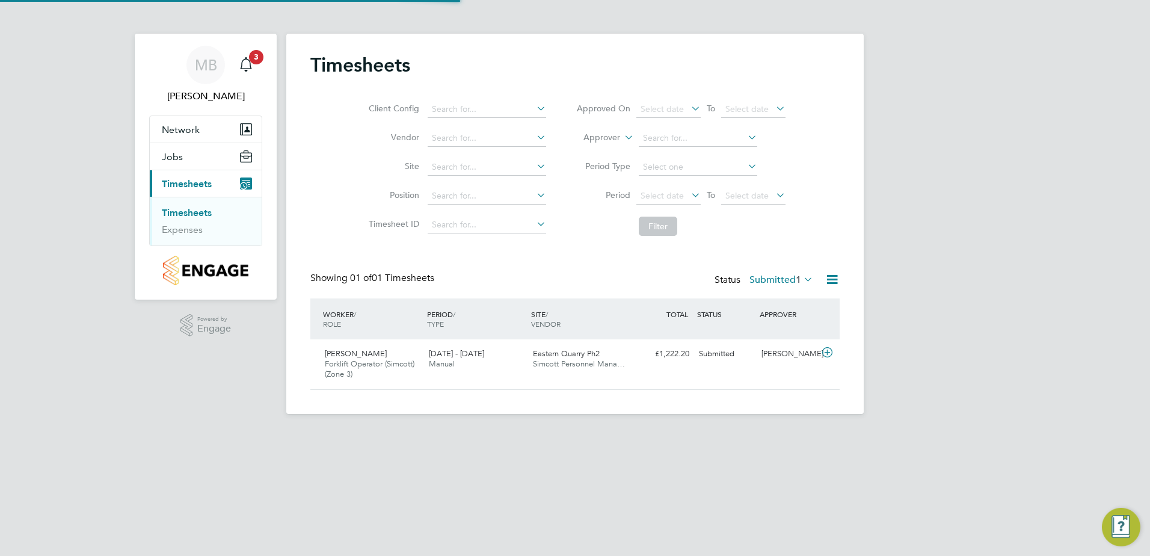
scroll to position [31, 105]
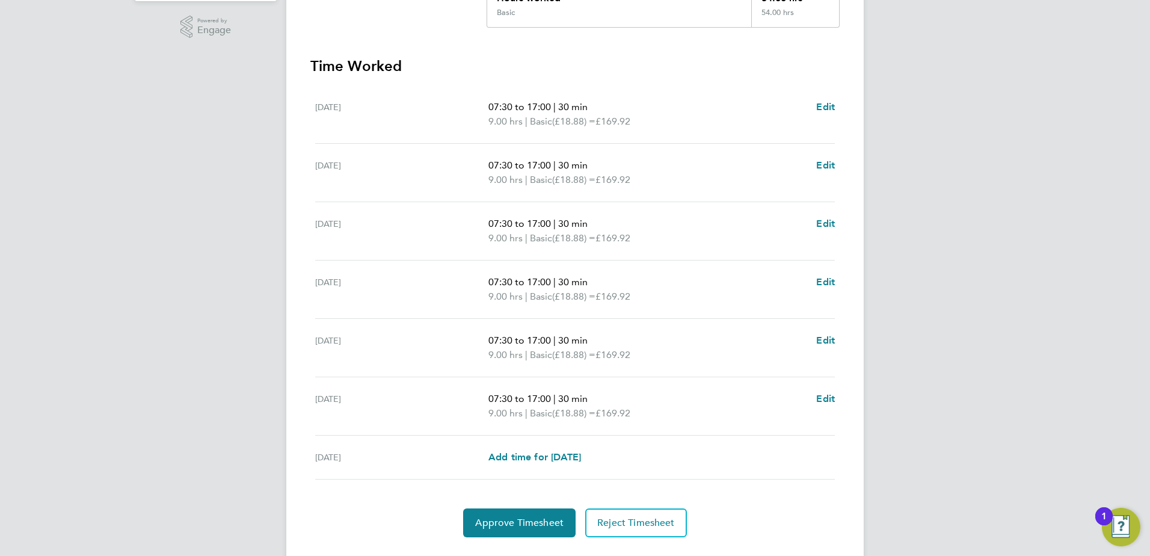
scroll to position [328, 0]
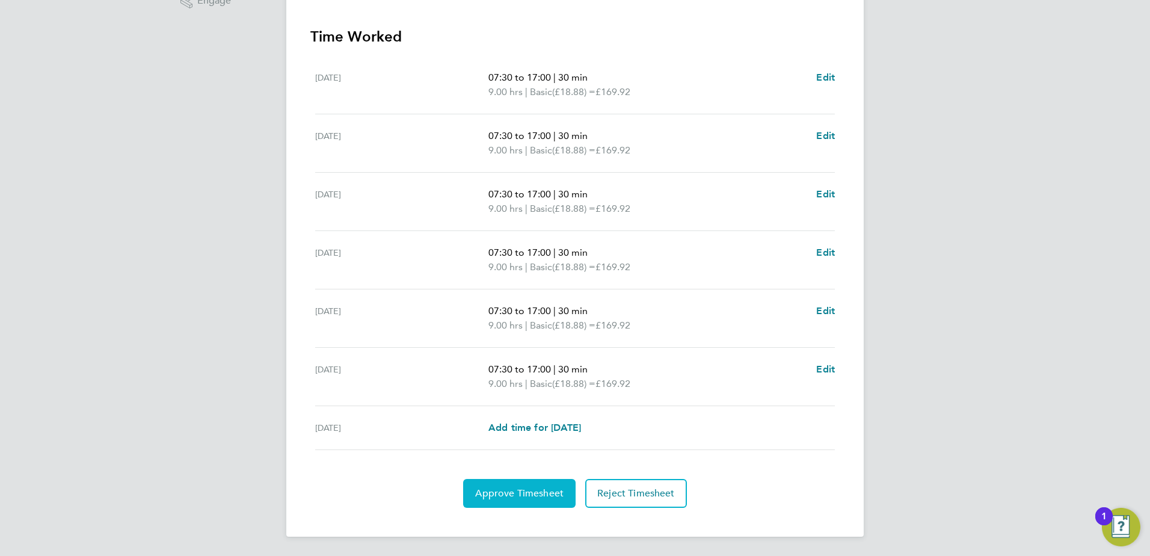
click at [517, 495] on span "Approve Timesheet" at bounding box center [519, 493] width 88 height 12
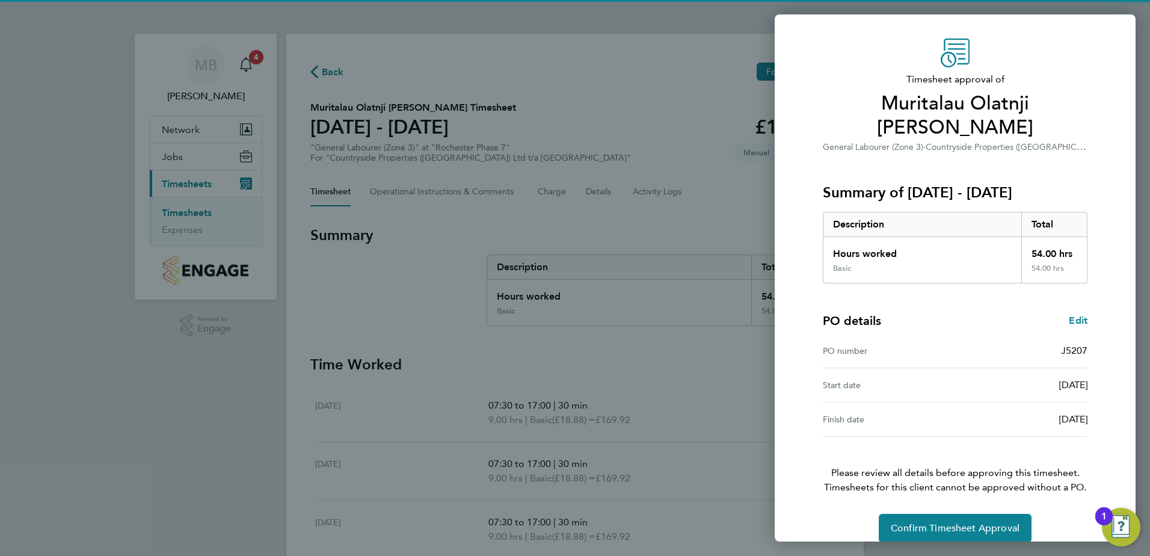
scroll to position [45, 0]
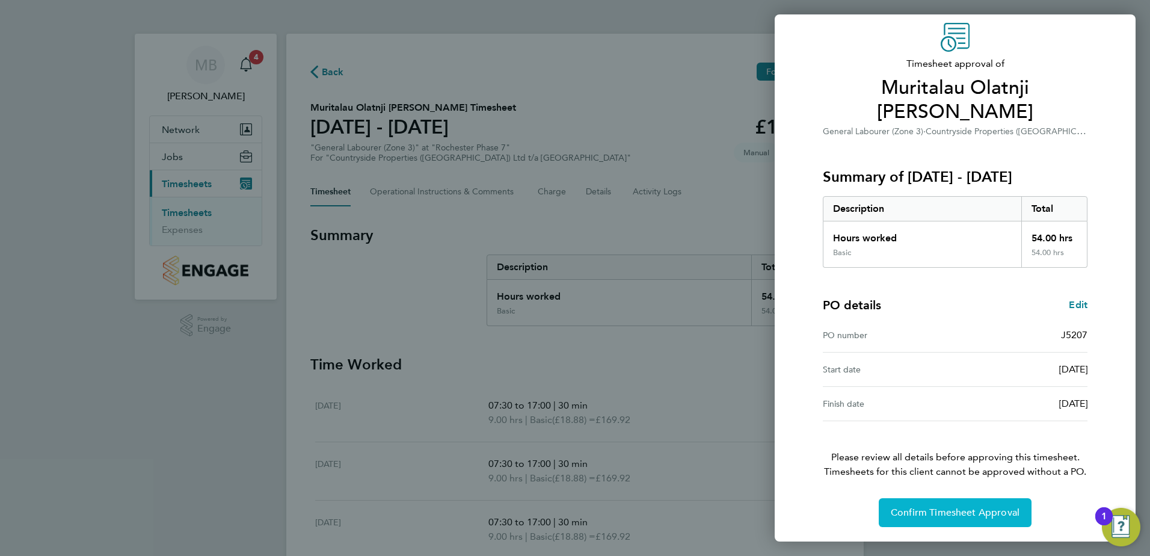
click at [973, 509] on span "Confirm Timesheet Approval" at bounding box center [955, 513] width 129 height 12
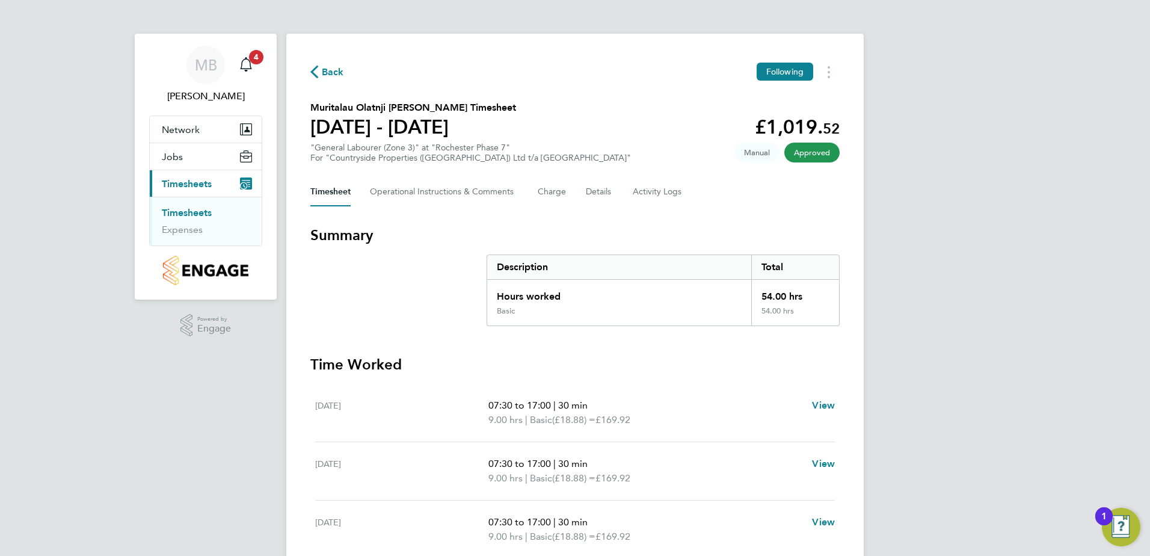
click at [327, 78] on span "Back" at bounding box center [333, 72] width 22 height 14
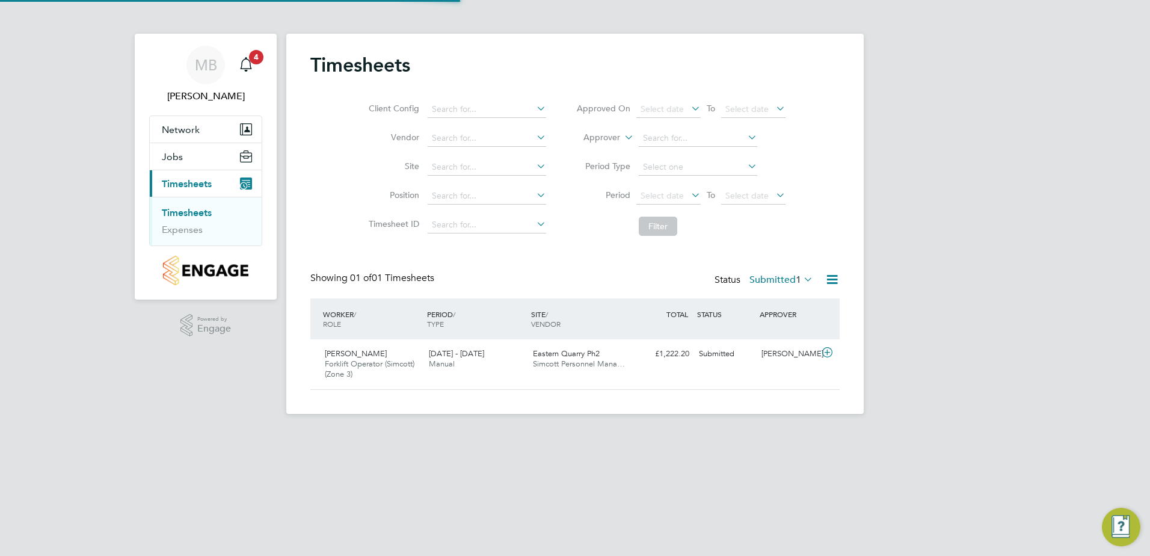
scroll to position [31, 105]
